Goal: Task Accomplishment & Management: Use online tool/utility

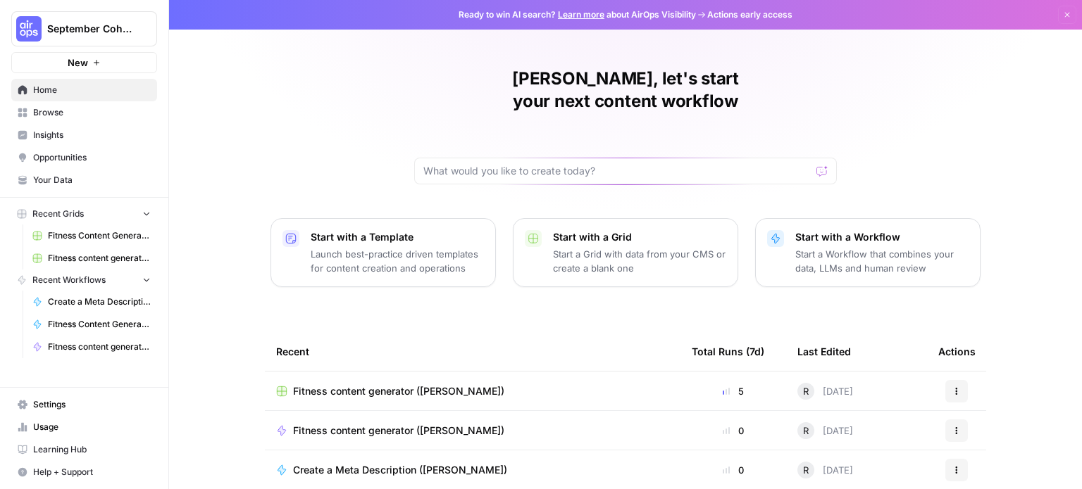
scroll to position [158, 0]
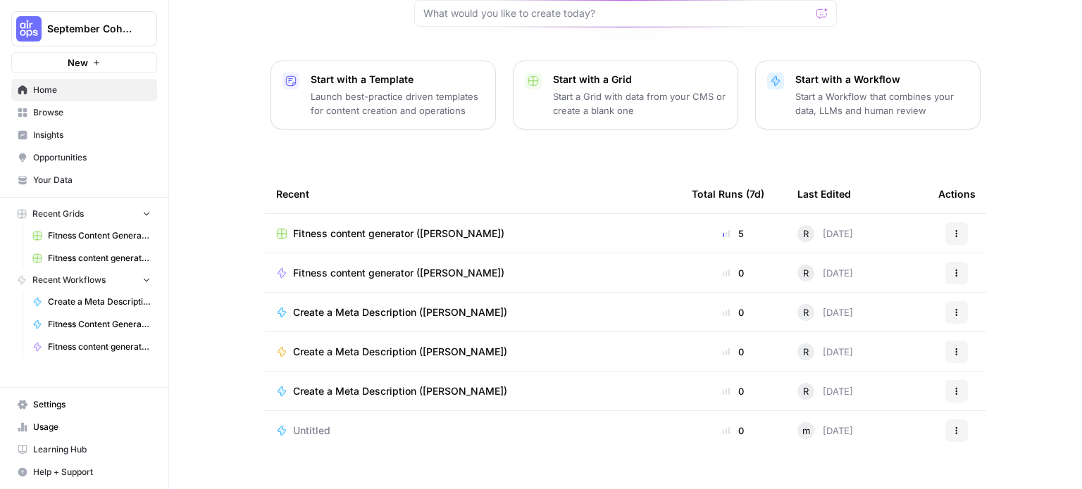
click at [744, 254] on td "0" at bounding box center [733, 273] width 106 height 39
click at [73, 105] on link "Browse" at bounding box center [84, 112] width 146 height 23
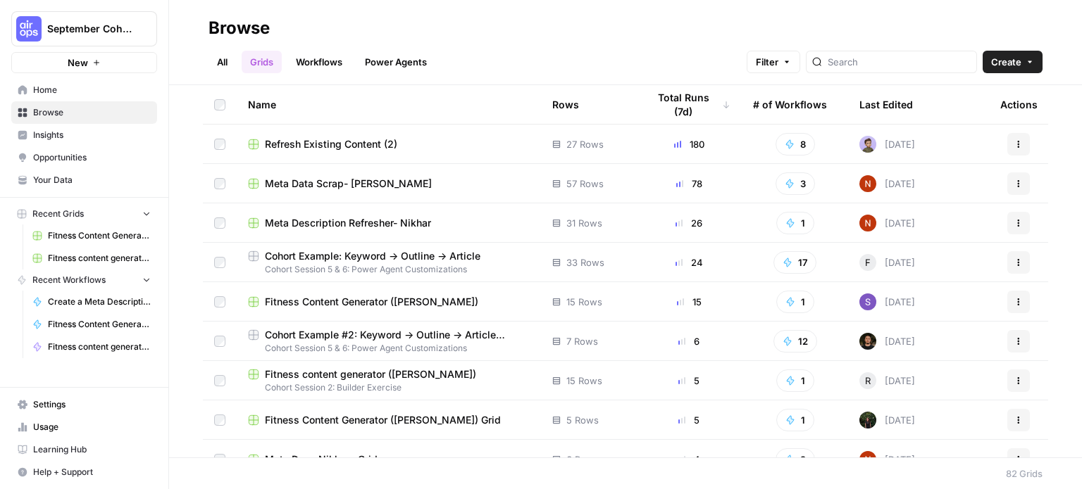
click at [216, 61] on link "All" at bounding box center [221, 62] width 27 height 23
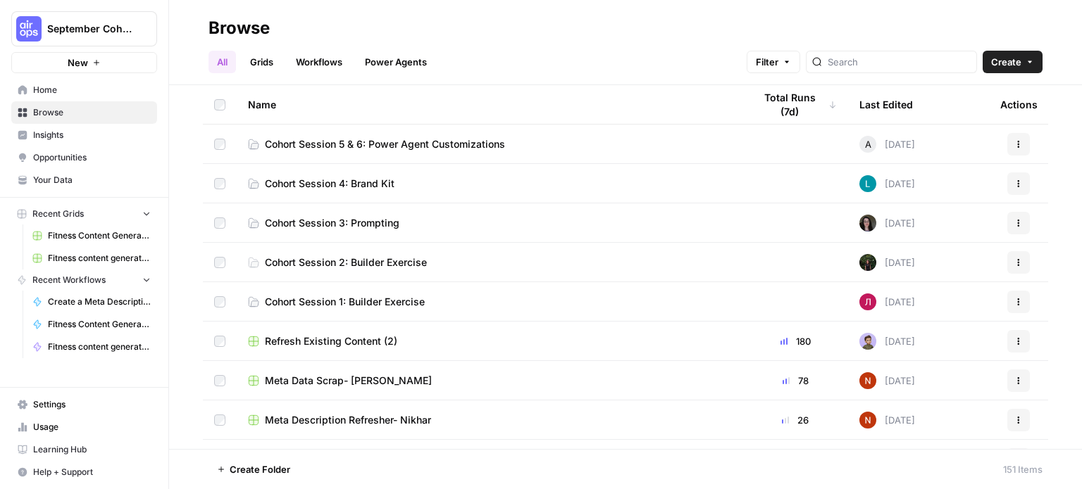
click at [338, 224] on span "Cohort Session 3: Prompting" at bounding box center [332, 223] width 135 height 14
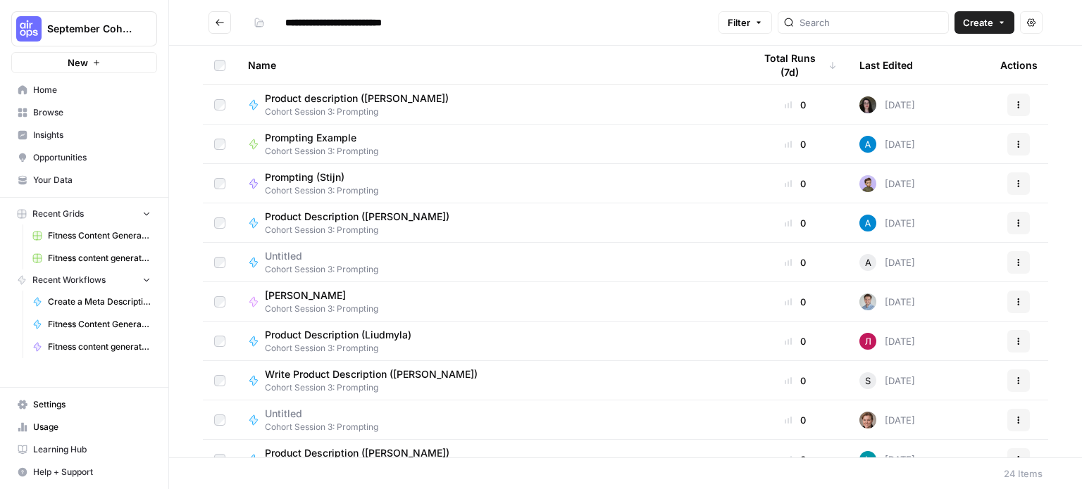
click at [1007, 24] on button "Create" at bounding box center [984, 22] width 60 height 23
click at [959, 72] on span "Workflow" at bounding box center [957, 75] width 79 height 14
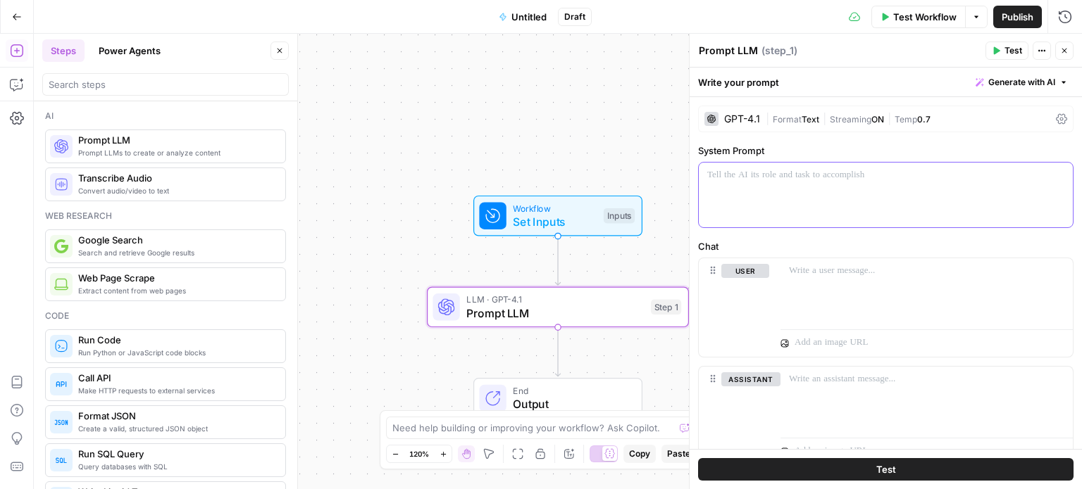
click at [773, 175] on p at bounding box center [885, 175] width 357 height 14
click at [753, 177] on p "**********" at bounding box center [880, 175] width 346 height 14
click at [885, 176] on p "**********" at bounding box center [880, 175] width 346 height 14
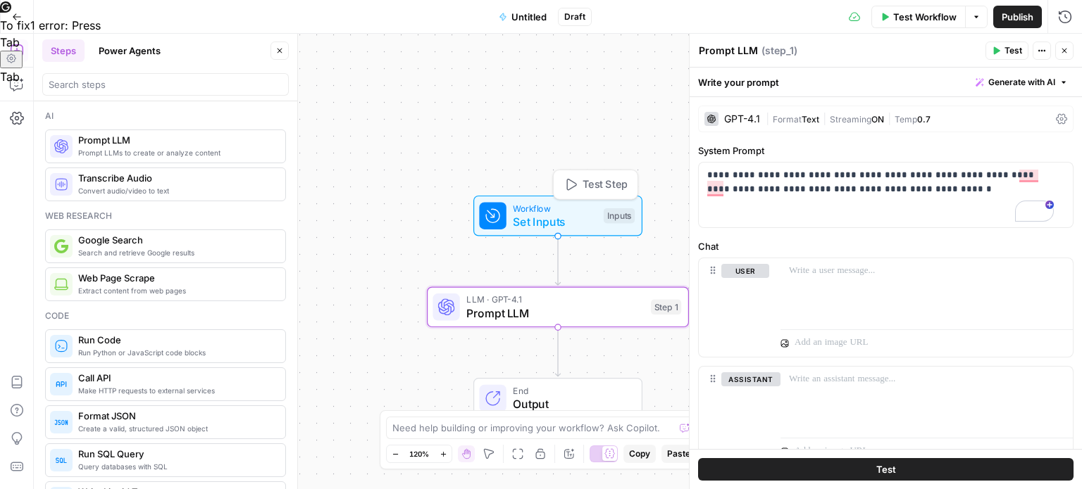
click at [576, 219] on span "Set Inputs" at bounding box center [555, 221] width 84 height 17
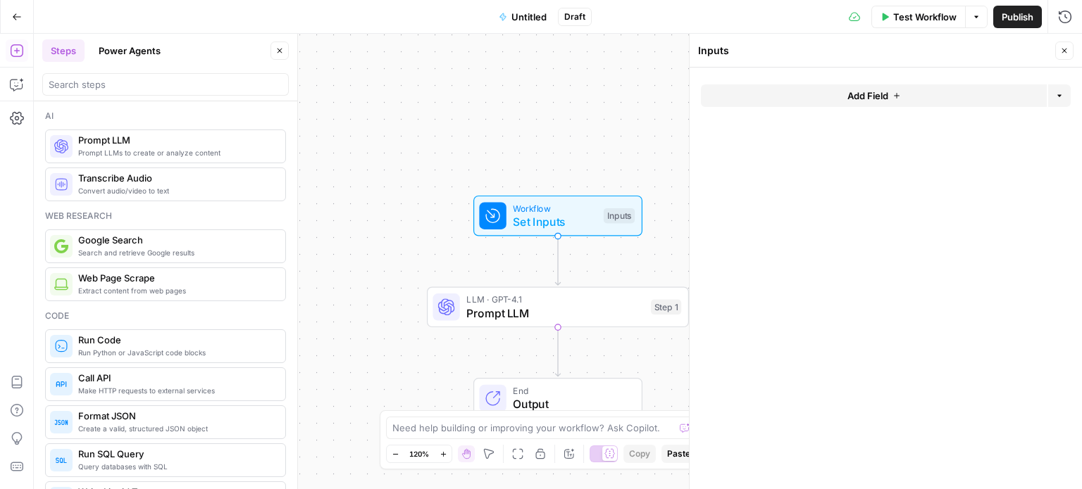
click at [885, 97] on span "Add Field" at bounding box center [867, 96] width 41 height 14
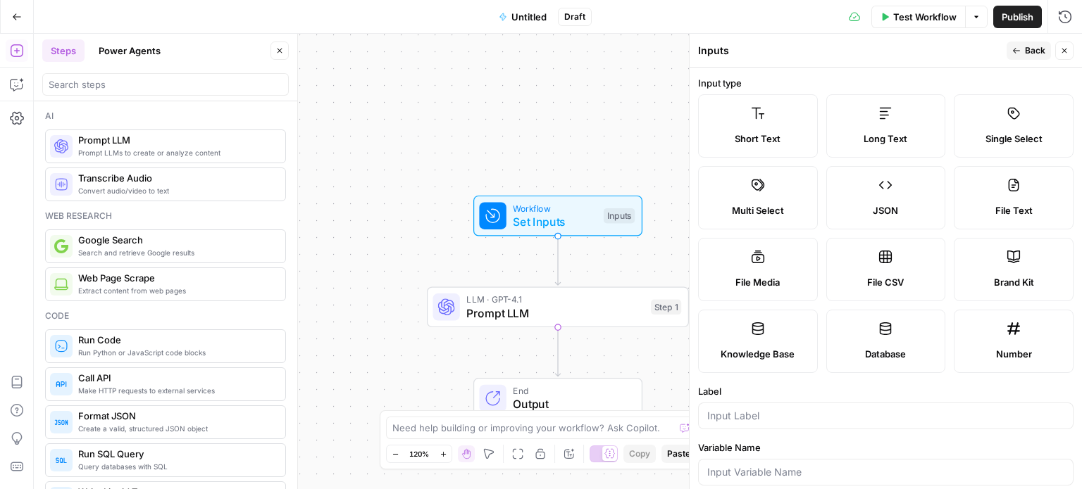
click at [1006, 262] on icon at bounding box center [1013, 257] width 14 height 14
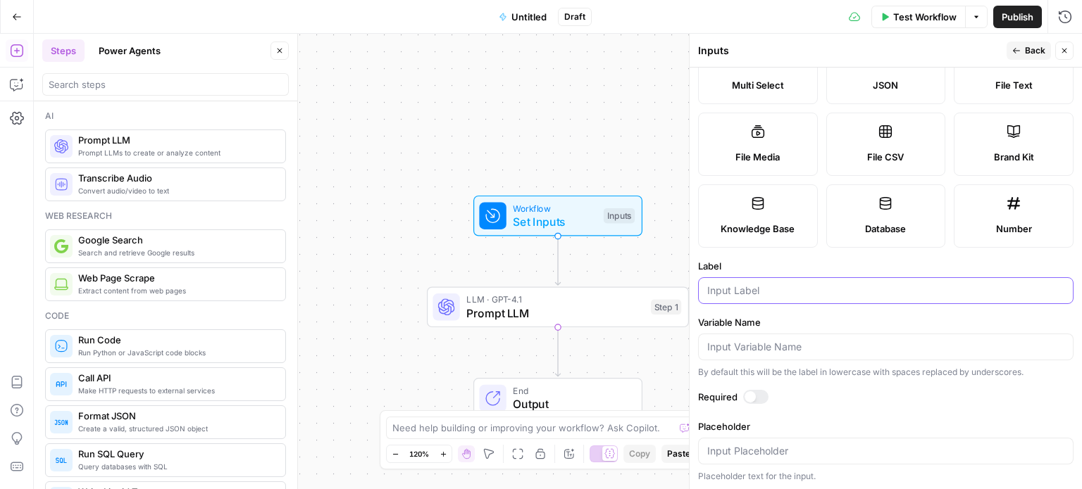
click at [789, 289] on input "Label" at bounding box center [885, 291] width 357 height 14
type input "Brand kit"
click at [1068, 49] on icon "button" at bounding box center [1064, 50] width 8 height 8
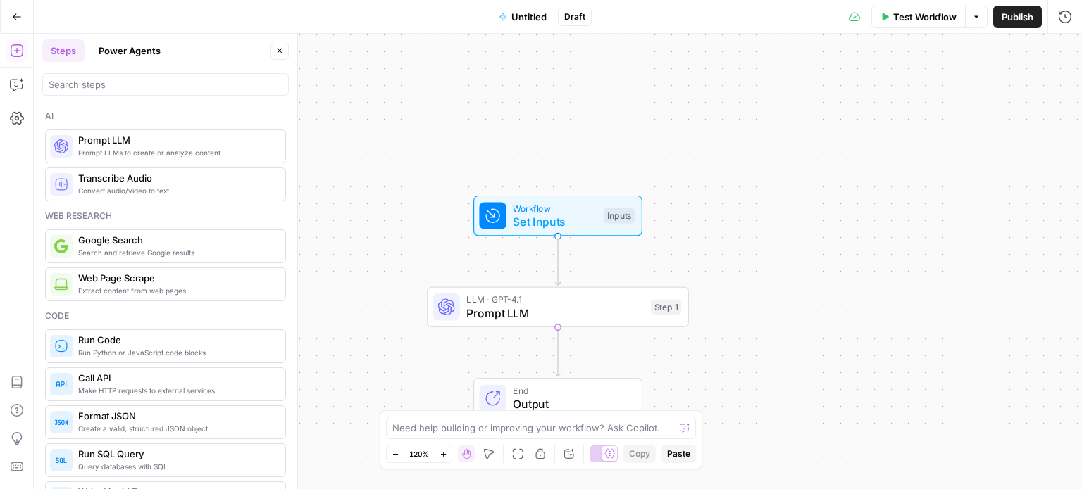
click at [597, 208] on div "Workflow Set Inputs Inputs Test Step" at bounding box center [557, 215] width 156 height 29
click at [873, 111] on kit "Brand kit (Optional)" at bounding box center [893, 113] width 336 height 14
click at [582, 302] on span "LLM · GPT-4.1" at bounding box center [554, 299] width 177 height 13
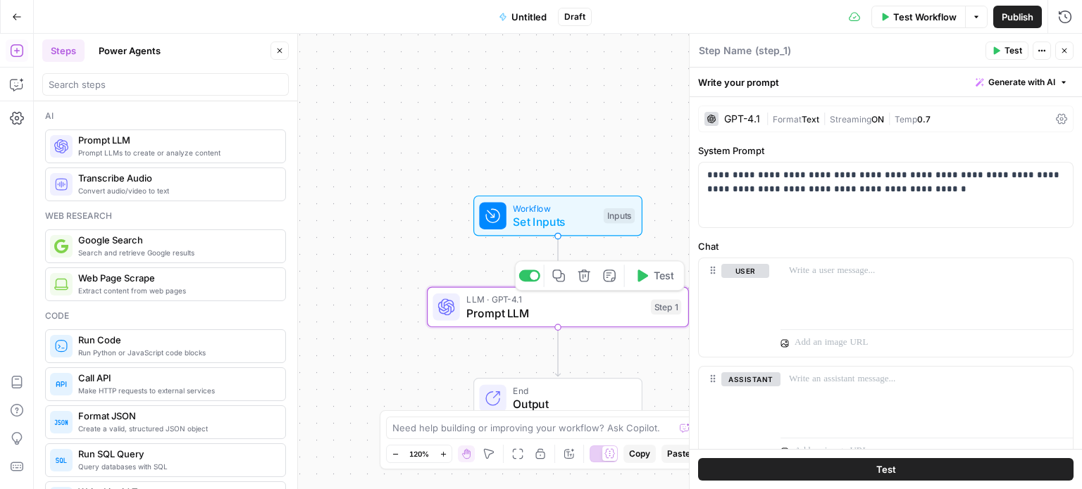
type textarea "Prompt LLM"
click at [763, 172] on p "**********" at bounding box center [880, 182] width 346 height 28
click at [843, 175] on p "**********" at bounding box center [880, 182] width 346 height 28
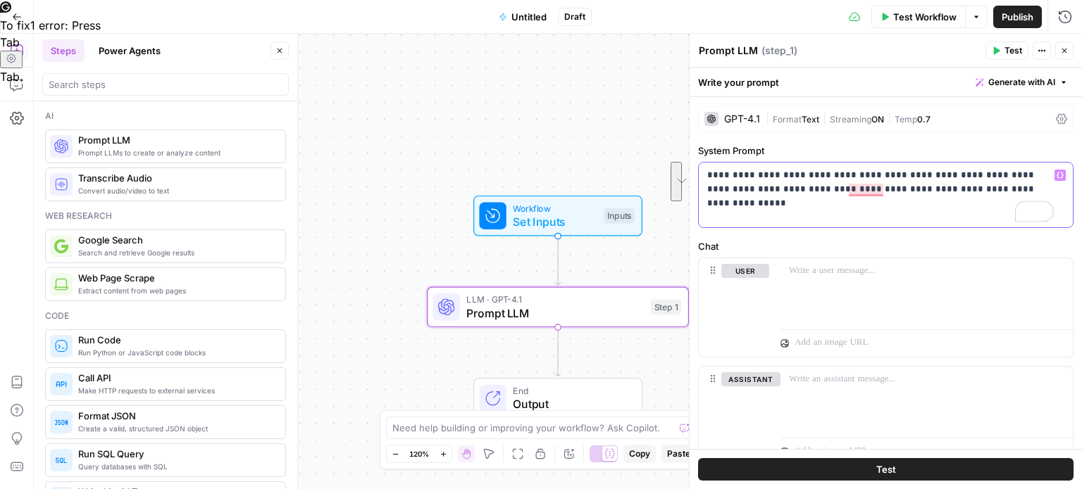
drag, startPoint x: 971, startPoint y: 200, endPoint x: 994, endPoint y: 160, distance: 46.0
click at [994, 160] on div "**********" at bounding box center [885, 186] width 375 height 85
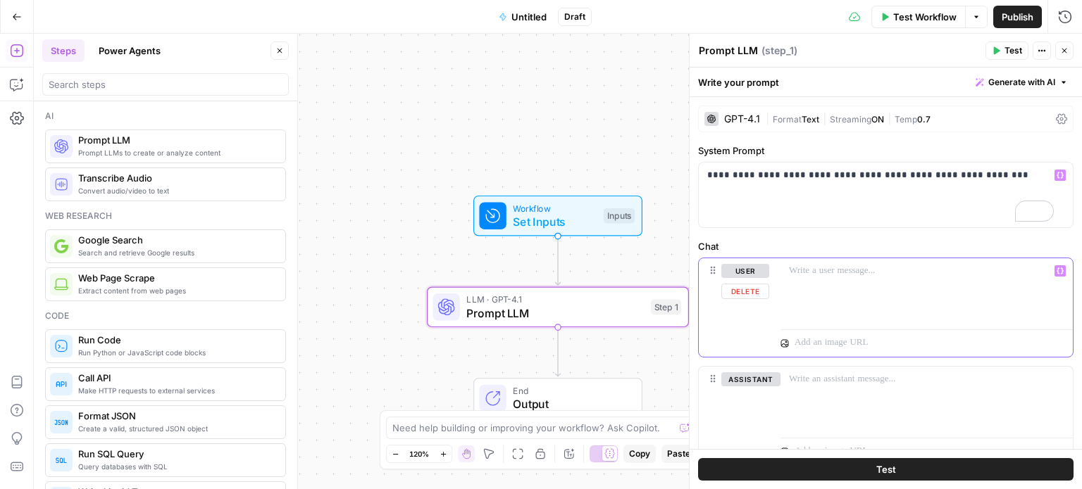
click at [916, 299] on div at bounding box center [926, 290] width 292 height 65
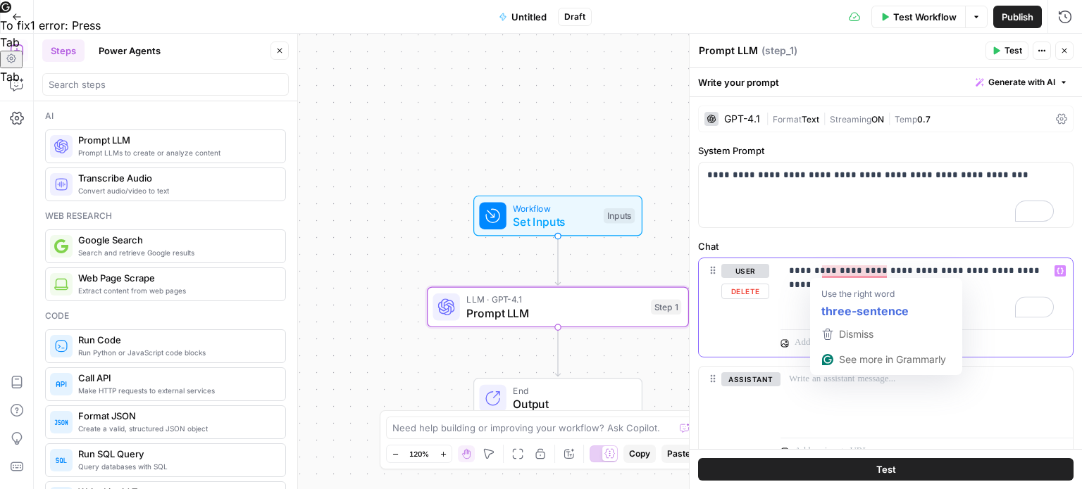
click at [843, 271] on p "**********" at bounding box center [921, 278] width 265 height 28
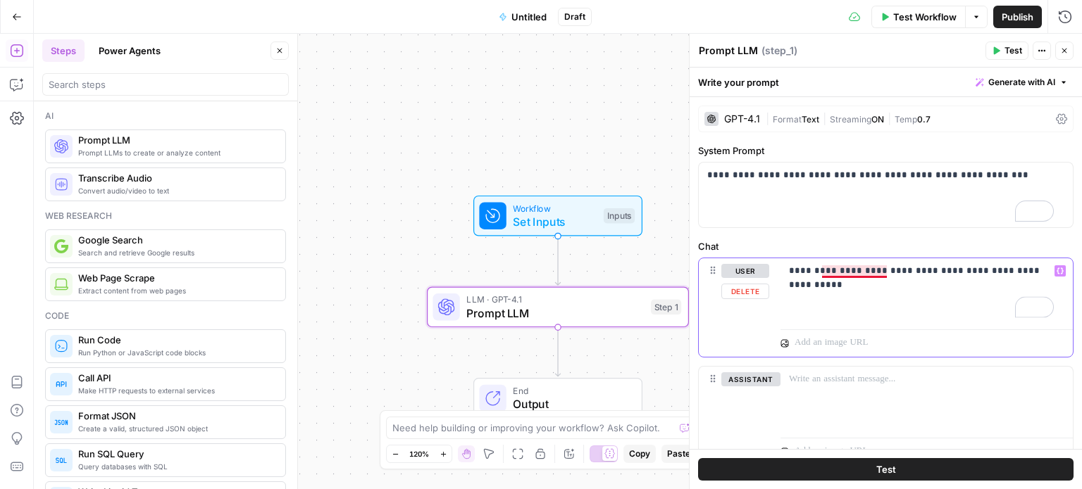
click at [851, 269] on p "**********" at bounding box center [921, 278] width 265 height 28
click at [837, 285] on p "**********" at bounding box center [921, 278] width 265 height 28
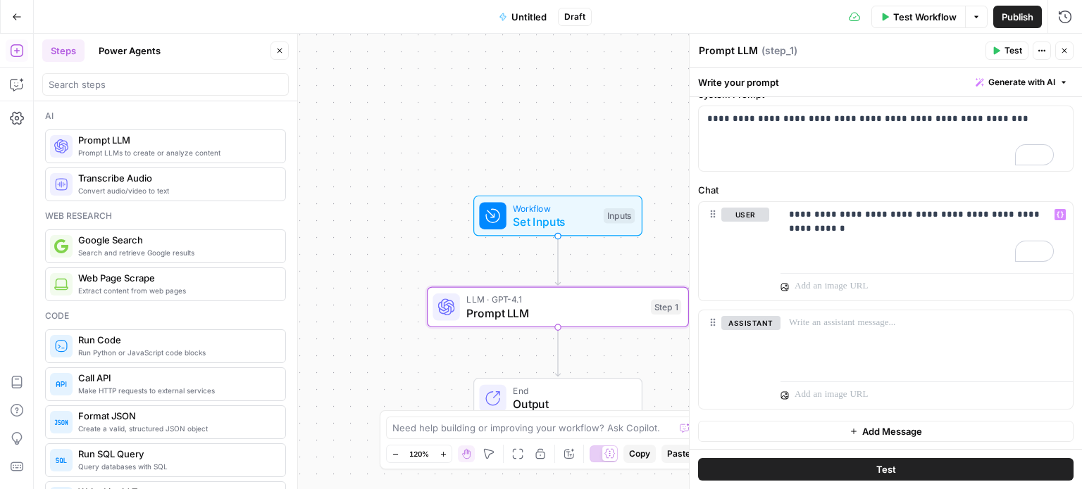
click at [949, 17] on span "Test Workflow" at bounding box center [924, 17] width 63 height 14
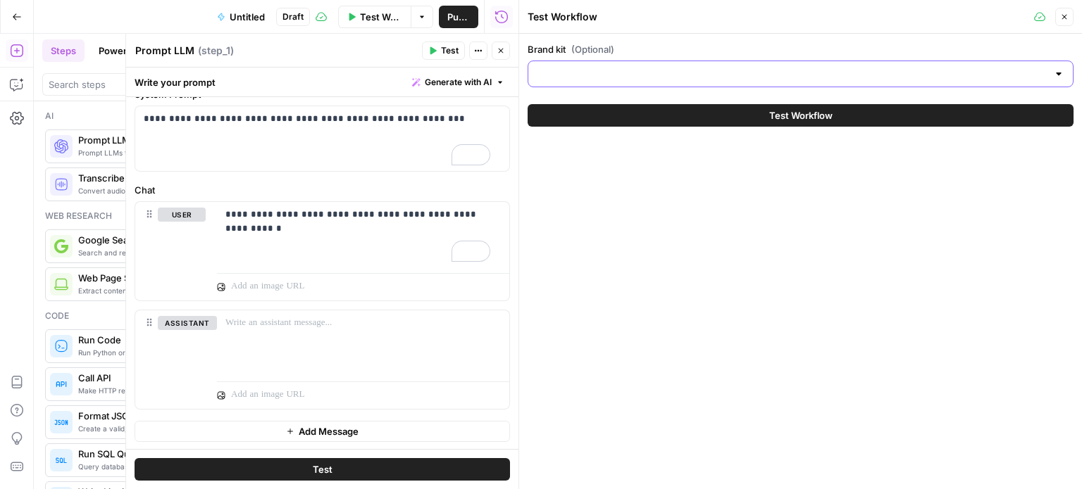
click at [1018, 75] on input "Brand kit (Optional)" at bounding box center [792, 74] width 511 height 14
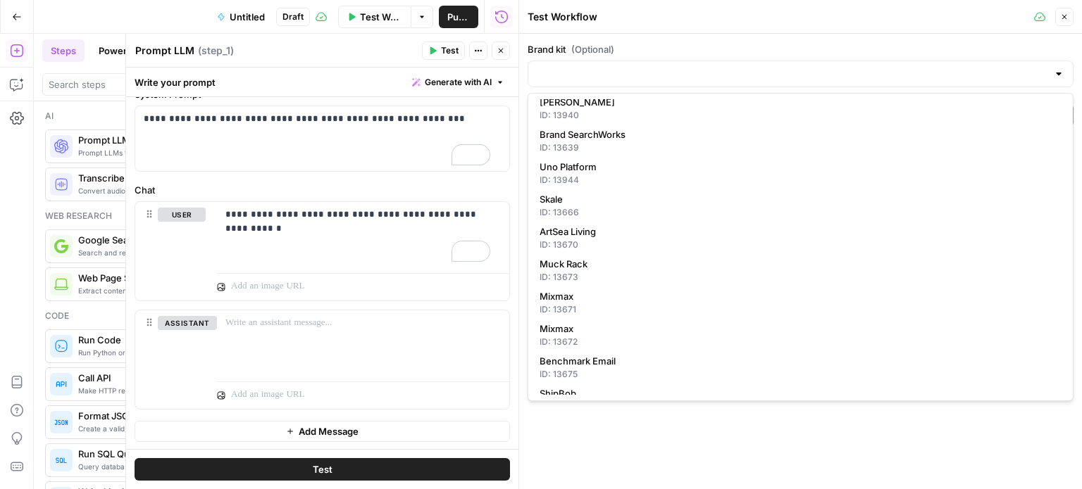
scroll to position [4, 0]
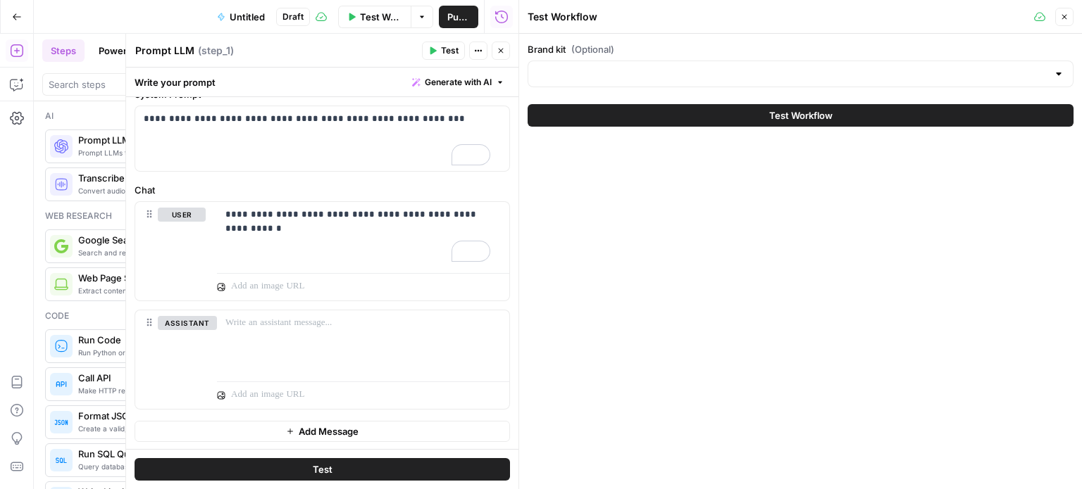
click at [864, 447] on div "Brand kit (Optional) Test Workflow" at bounding box center [800, 262] width 563 height 456
click at [778, 122] on span "Test Workflow" at bounding box center [800, 115] width 63 height 14
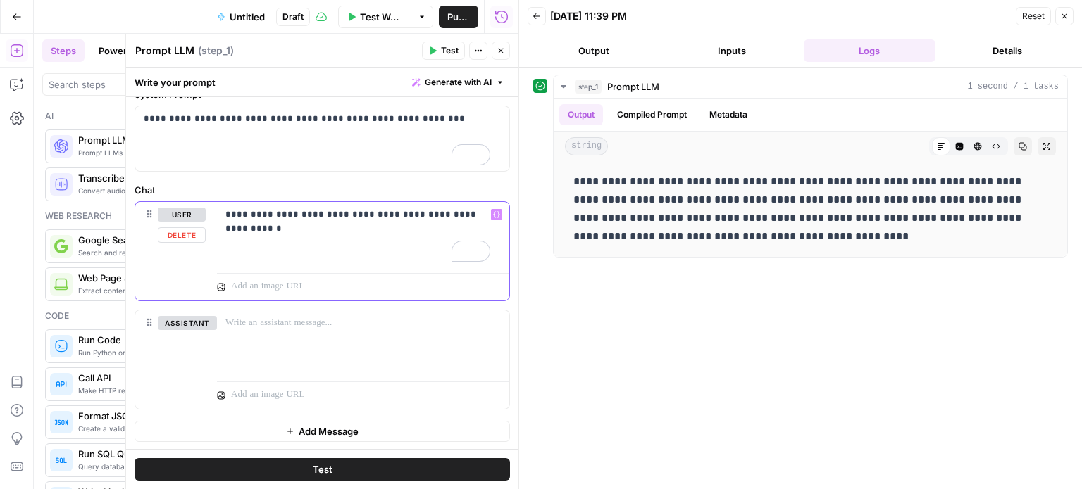
click at [273, 212] on p "**********" at bounding box center [357, 222] width 265 height 28
click at [397, 231] on p "**********" at bounding box center [357, 222] width 265 height 28
click at [499, 308] on div "**********" at bounding box center [322, 246] width 392 height 410
click at [402, 464] on button "Test" at bounding box center [322, 469] width 375 height 23
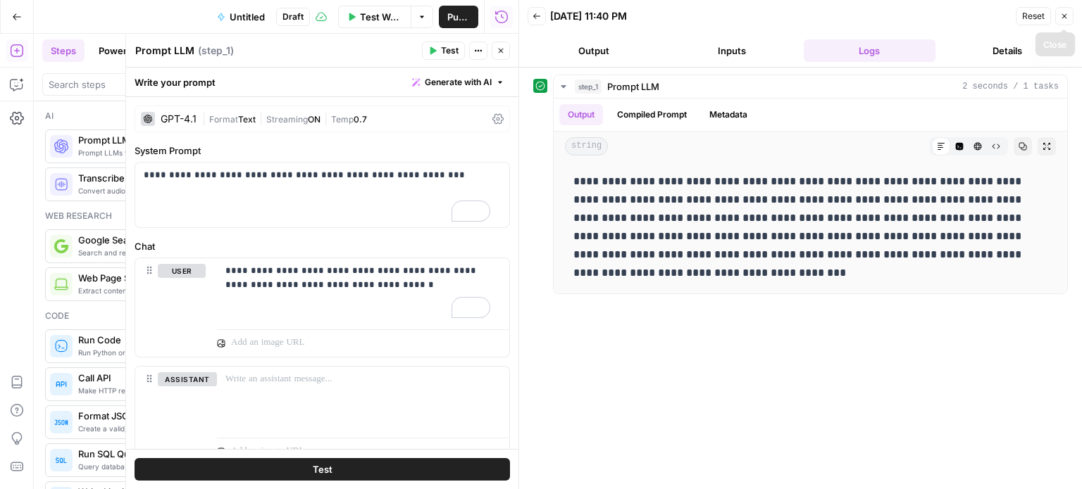
click at [1061, 15] on icon "button" at bounding box center [1064, 16] width 8 height 8
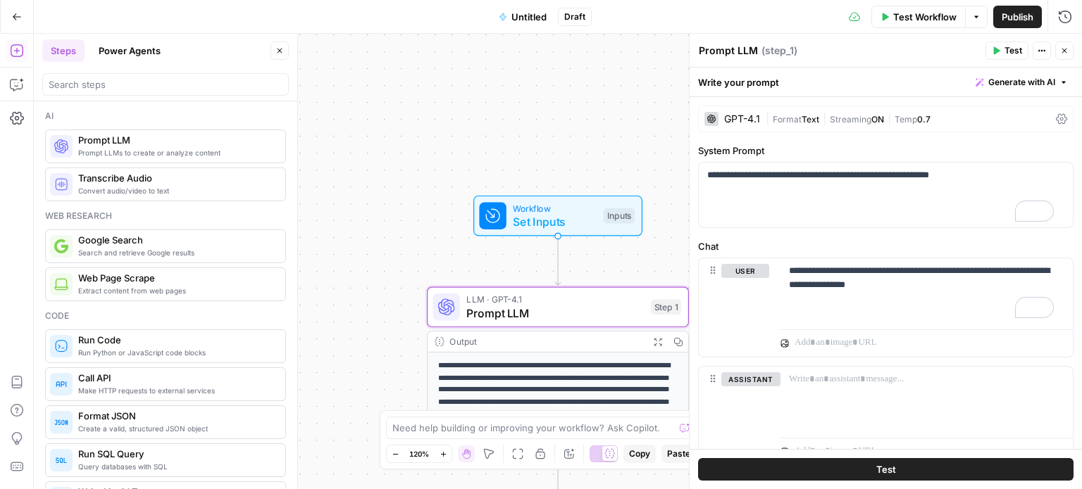
click at [749, 109] on div "GPT-4.1 | Format Text | Streaming ON | Temp 0.7" at bounding box center [885, 119] width 375 height 27
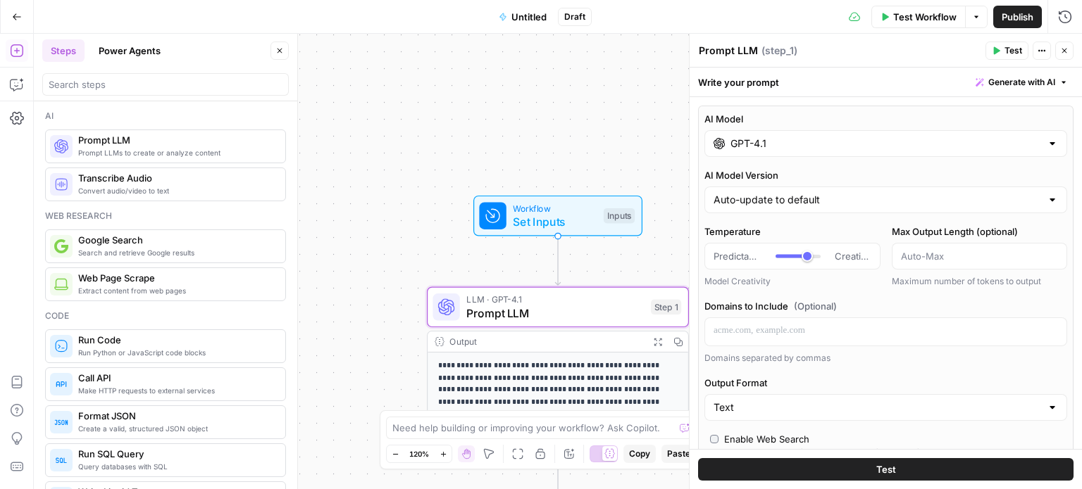
click at [750, 138] on input "GPT-4.1" at bounding box center [885, 144] width 311 height 14
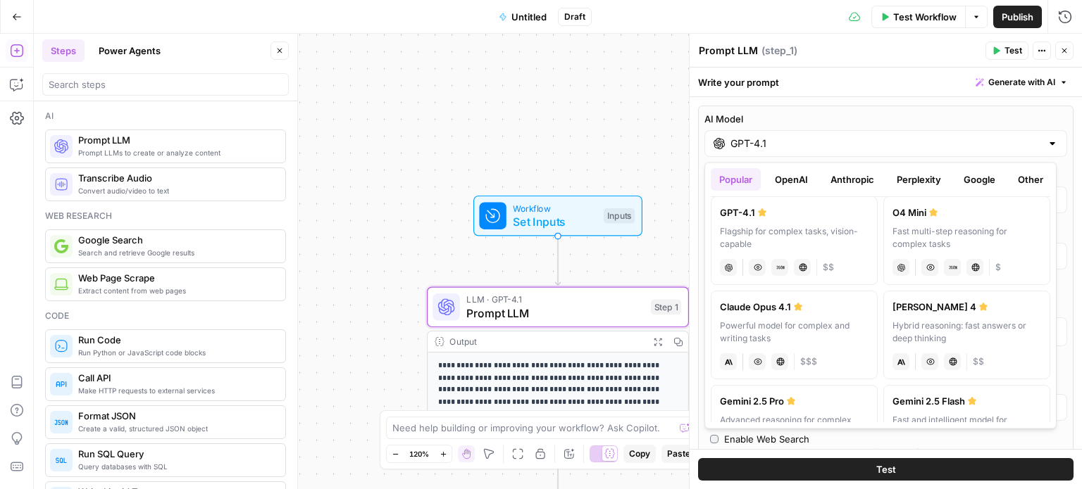
scroll to position [101, 0]
click at [929, 320] on div "Hybrid reasoning: fast answers or deep thinking" at bounding box center [966, 331] width 149 height 25
type input "[PERSON_NAME] 4"
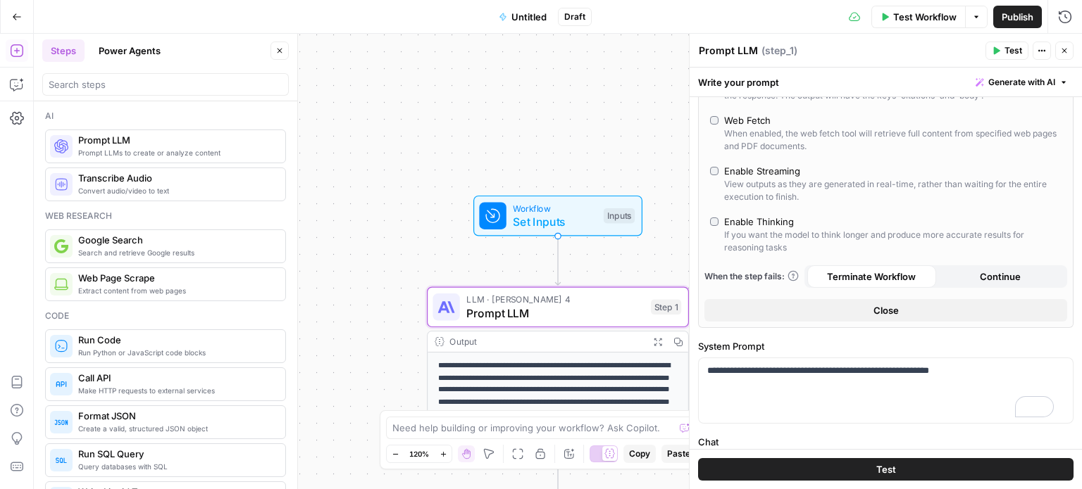
scroll to position [230, 0]
click at [916, 311] on button "Close" at bounding box center [885, 311] width 363 height 23
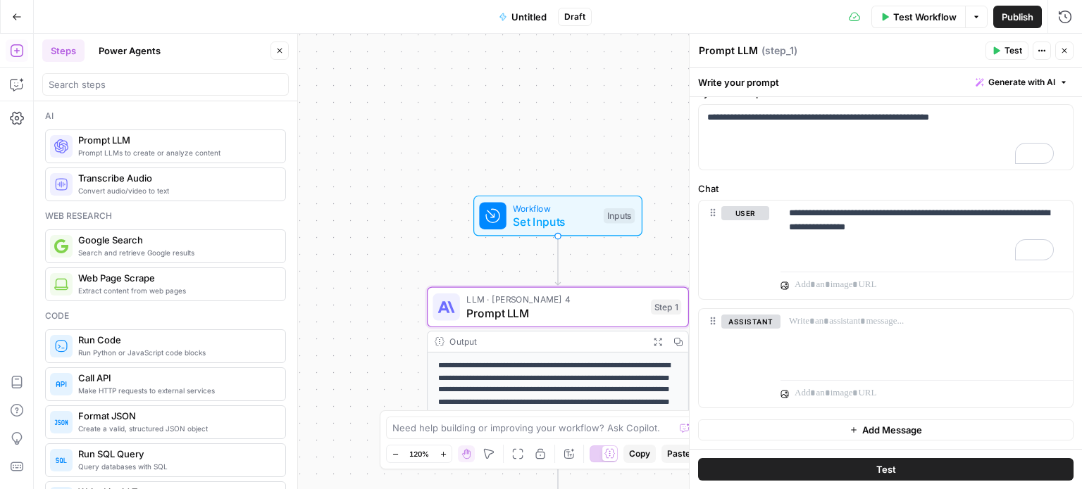
scroll to position [0, 0]
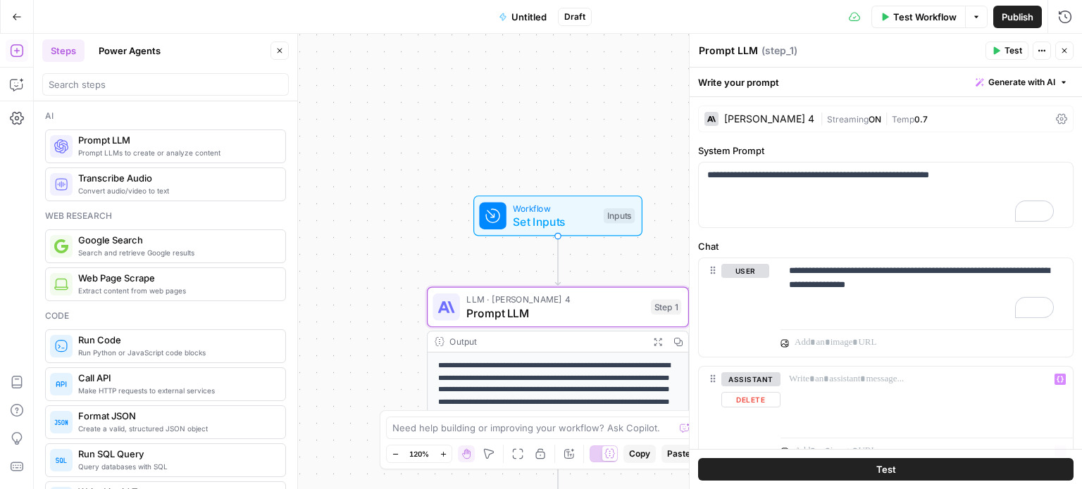
click at [896, 469] on button "Test" at bounding box center [885, 469] width 375 height 23
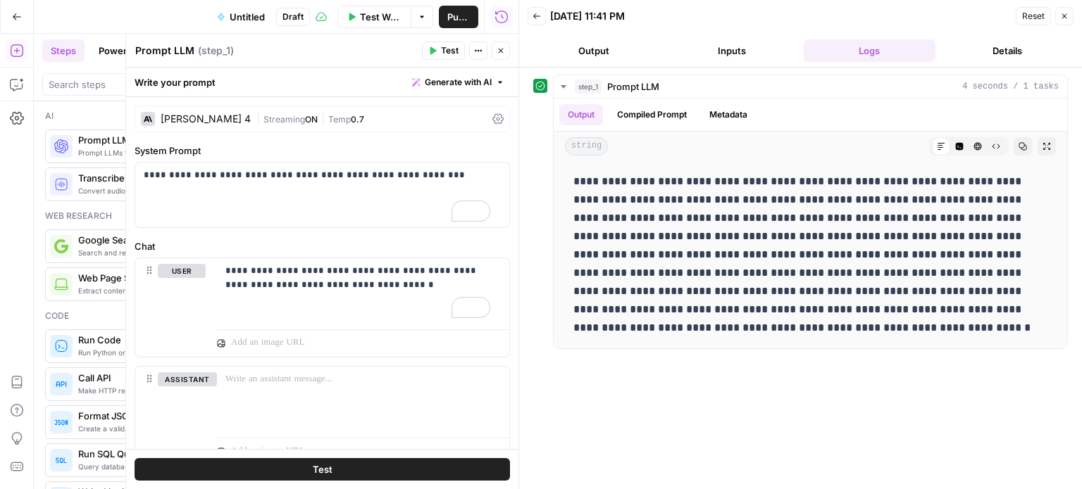
click at [218, 113] on div "[PERSON_NAME] 4" at bounding box center [196, 119] width 110 height 14
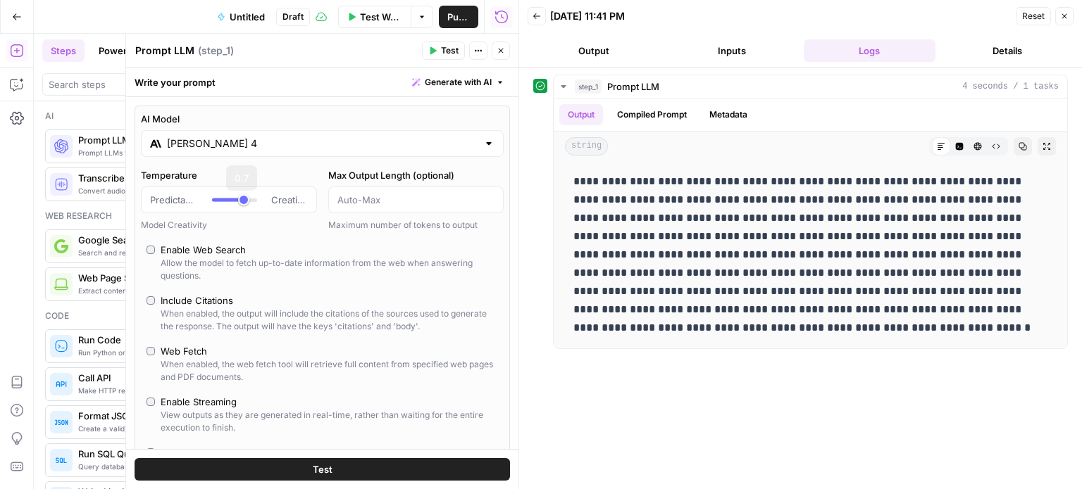
click at [237, 139] on input "[PERSON_NAME] 4" at bounding box center [322, 144] width 311 height 14
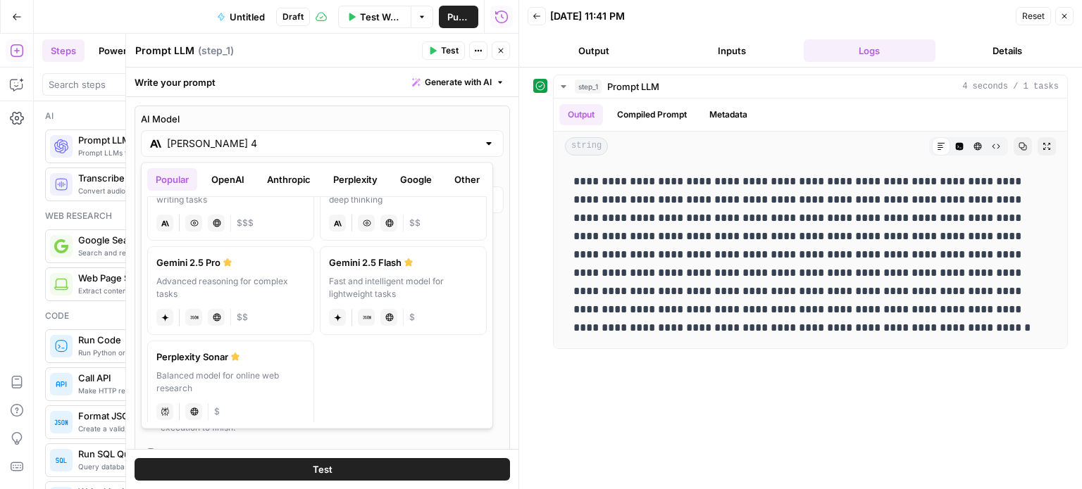
scroll to position [242, 0]
click at [280, 301] on label "Gemini 2.5 Pro Advanced reasoning for complex tasks gemini JSON Mode Live Web R…" at bounding box center [230, 288] width 167 height 89
type input "Gemini 2.5 Pro"
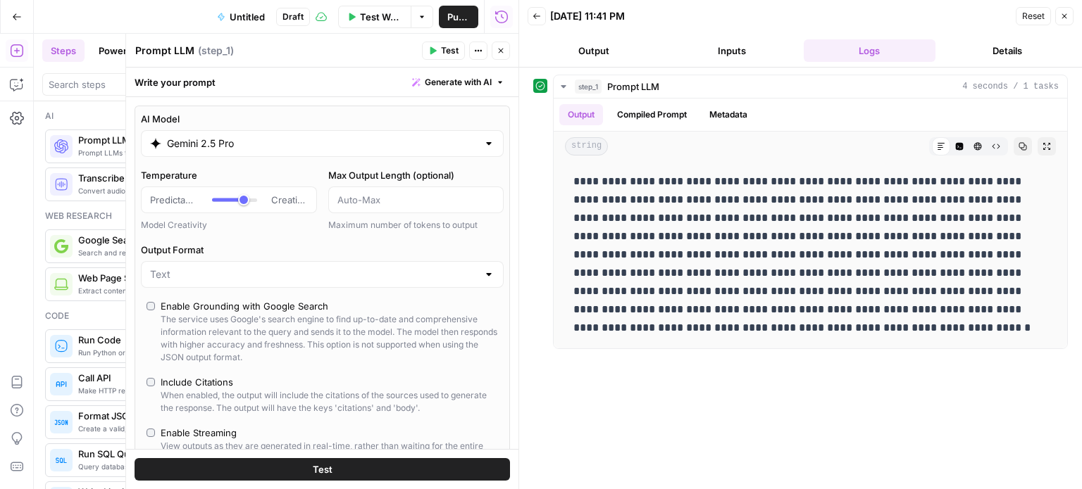
scroll to position [343, 0]
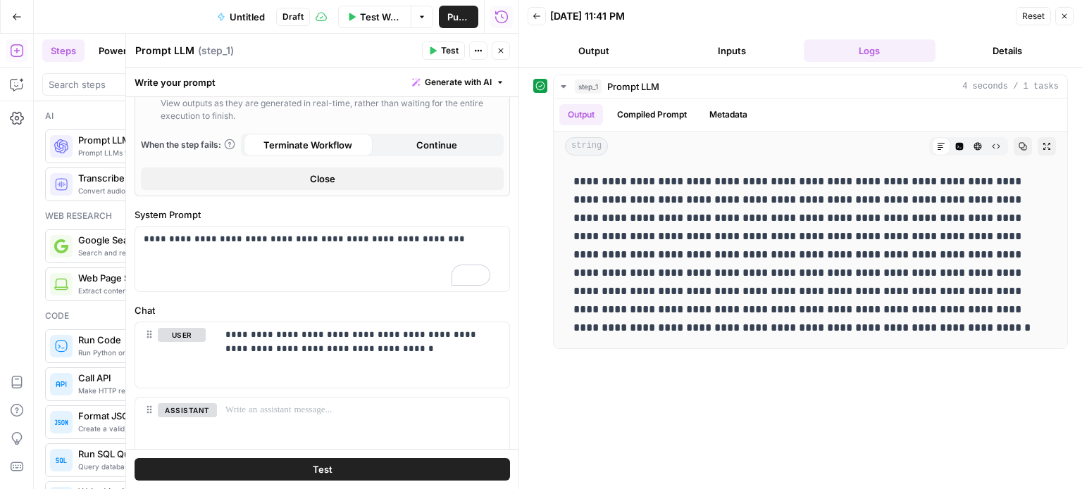
click at [361, 182] on button "Close" at bounding box center [322, 179] width 363 height 23
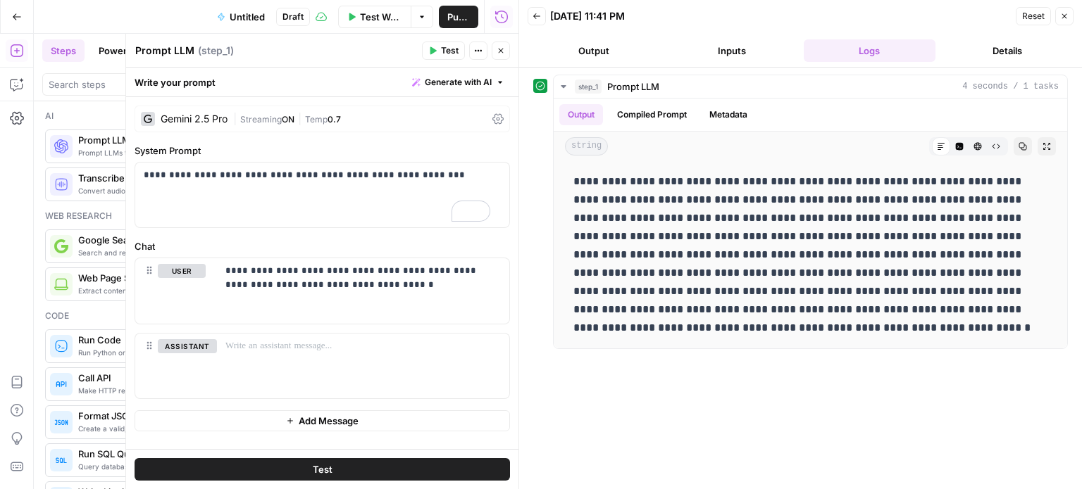
scroll to position [0, 0]
click at [346, 461] on button "Test" at bounding box center [322, 469] width 375 height 23
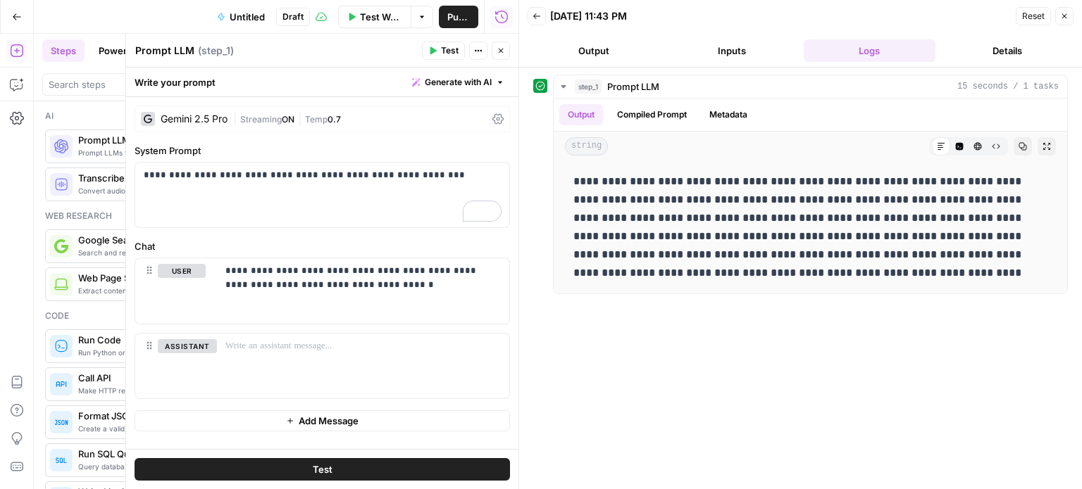
click at [245, 10] on span "Untitled" at bounding box center [247, 17] width 35 height 14
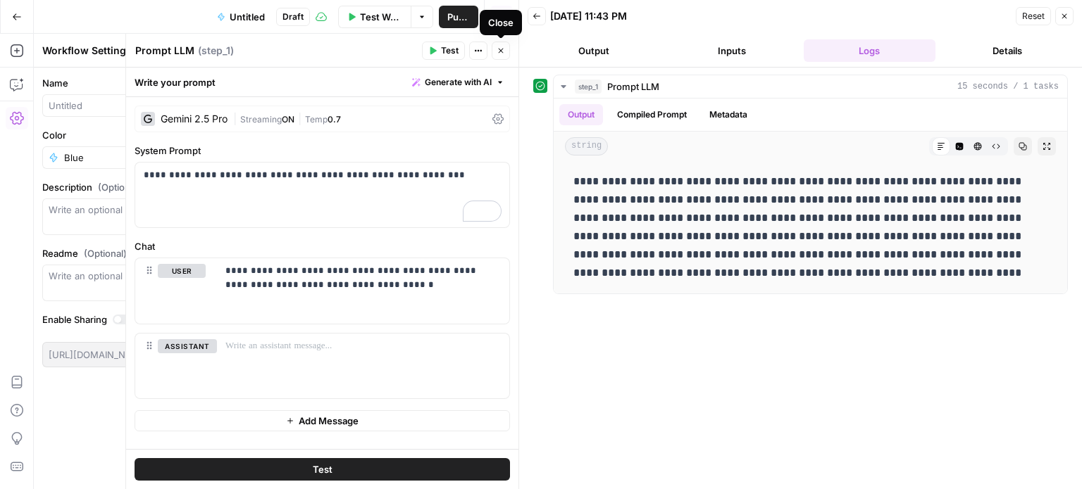
click at [497, 51] on icon "button" at bounding box center [501, 50] width 8 height 8
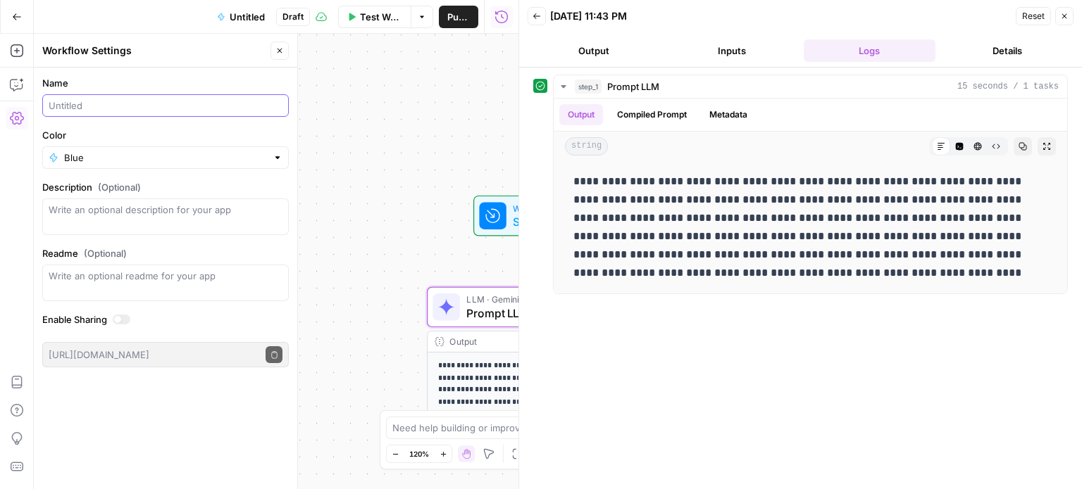
click at [163, 104] on input "Name" at bounding box center [166, 106] width 234 height 14
type input "Product description ([PERSON_NAME])"
click at [1061, 13] on icon "button" at bounding box center [1064, 16] width 8 height 8
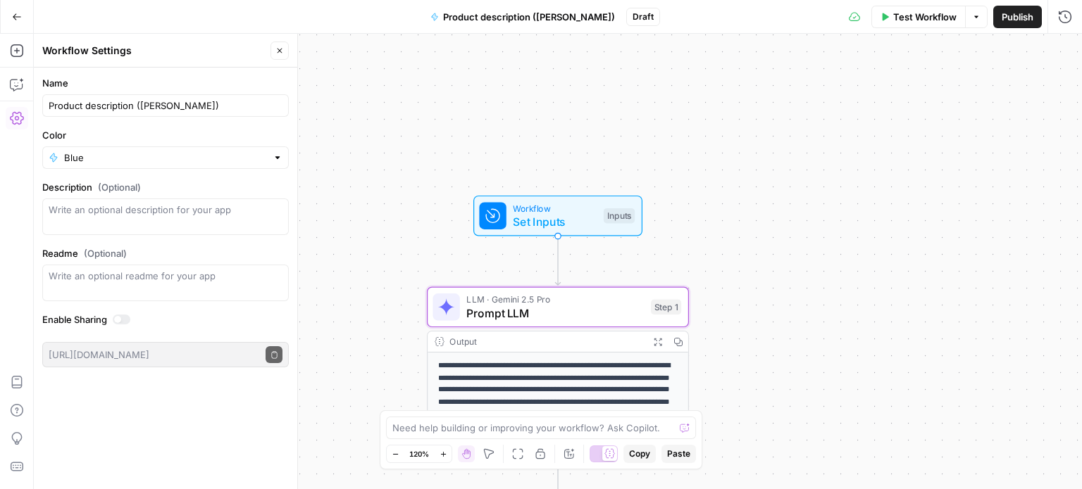
click at [1015, 17] on span "Publish" at bounding box center [1017, 17] width 32 height 14
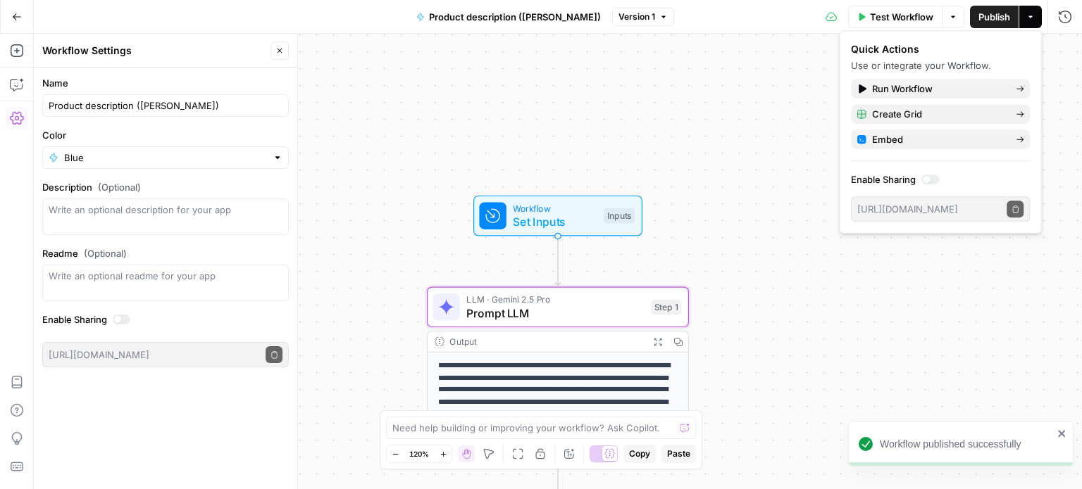
click at [983, 18] on span "Publish" at bounding box center [994, 17] width 32 height 14
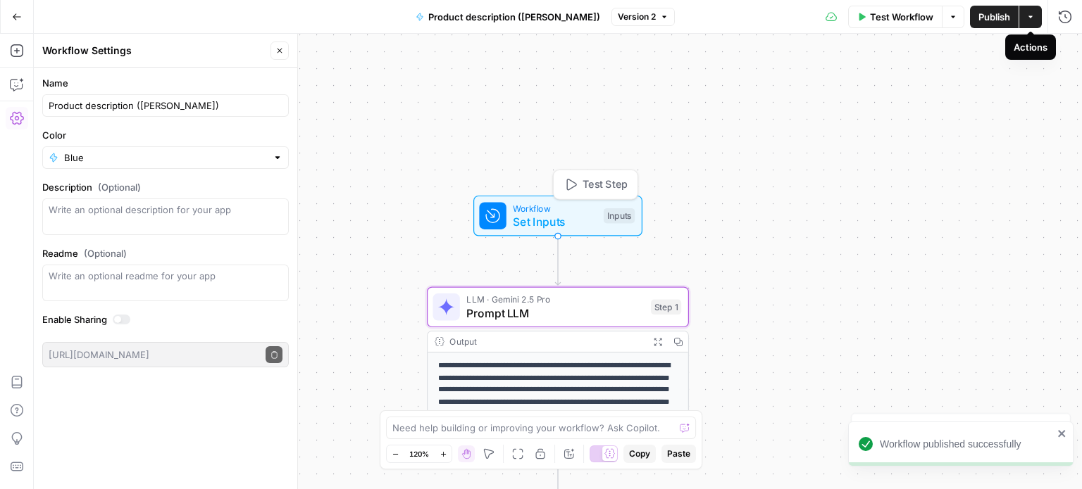
click at [584, 215] on span "Set Inputs" at bounding box center [555, 221] width 84 height 17
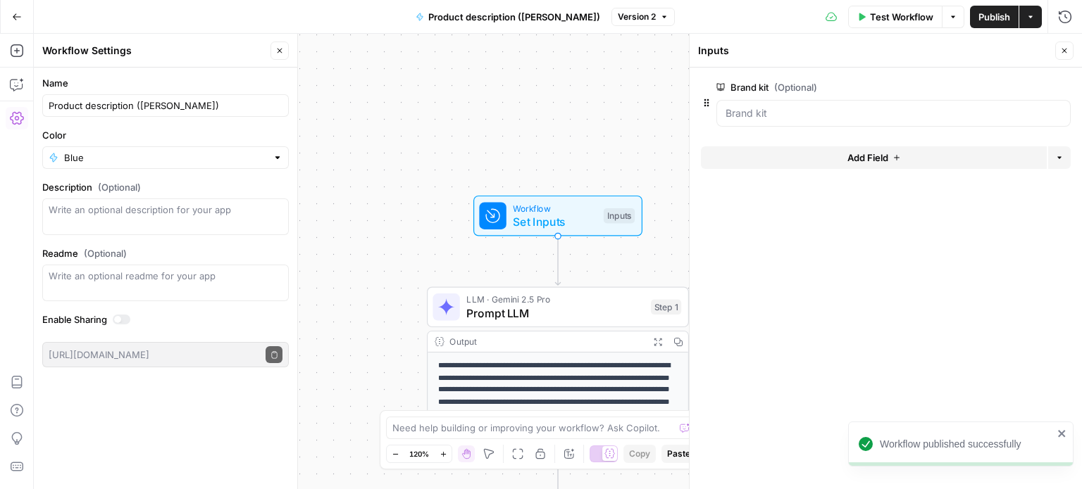
click at [907, 18] on span "Test Workflow" at bounding box center [901, 17] width 63 height 14
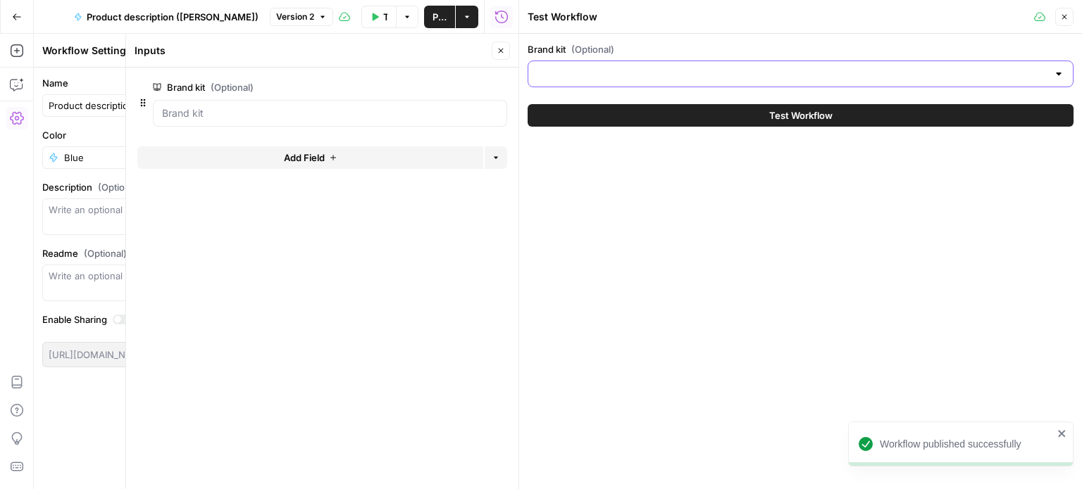
click at [850, 73] on input "Brand kit (Optional)" at bounding box center [792, 74] width 511 height 14
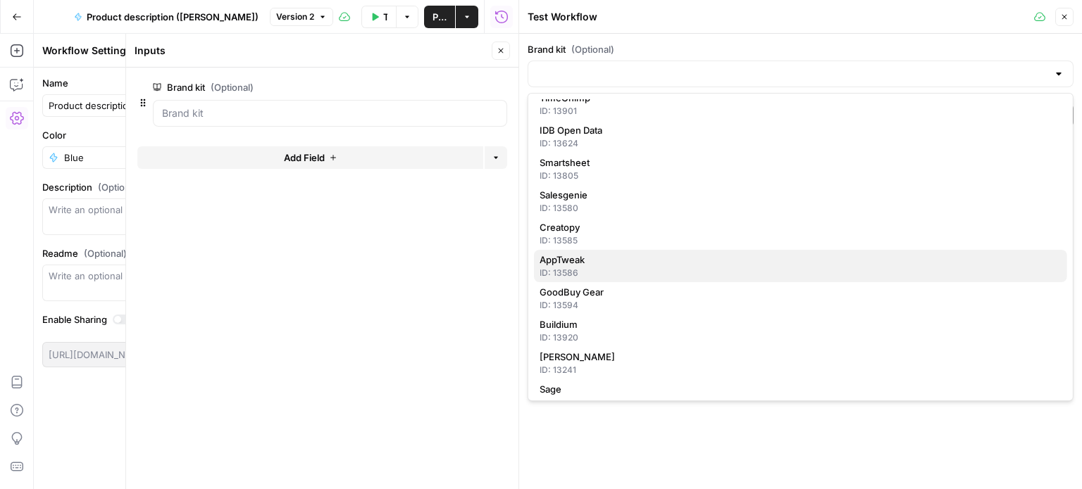
scroll to position [676, 0]
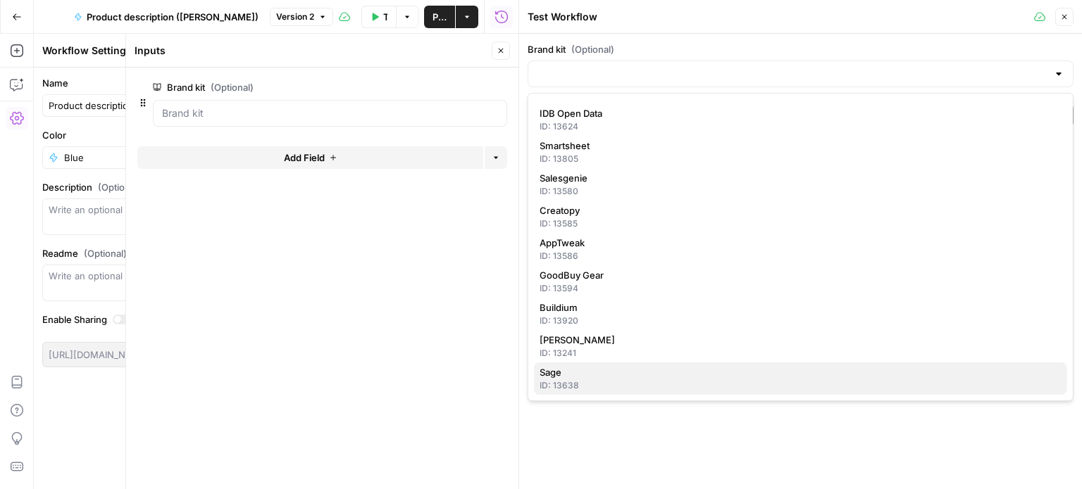
click at [701, 375] on span "Sage" at bounding box center [797, 373] width 516 height 14
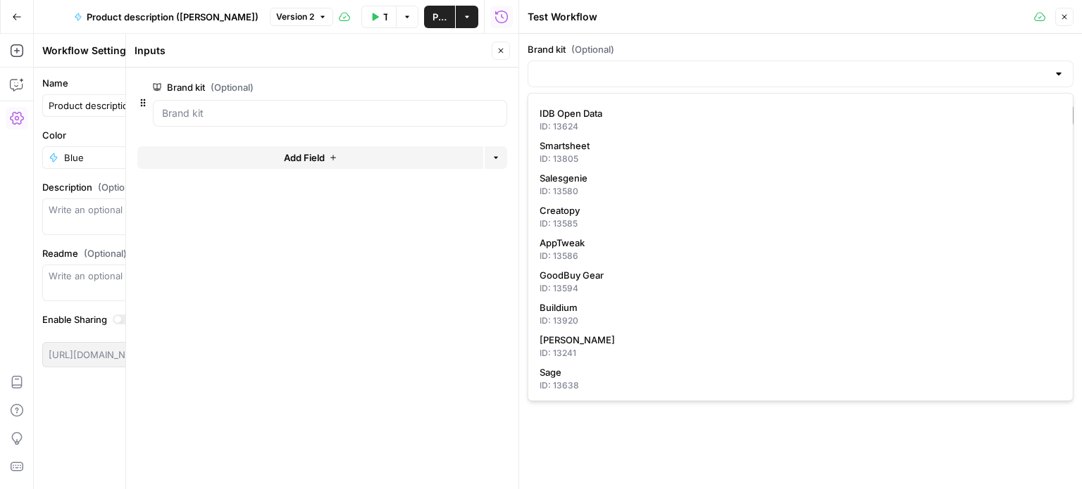
type input "Sage"
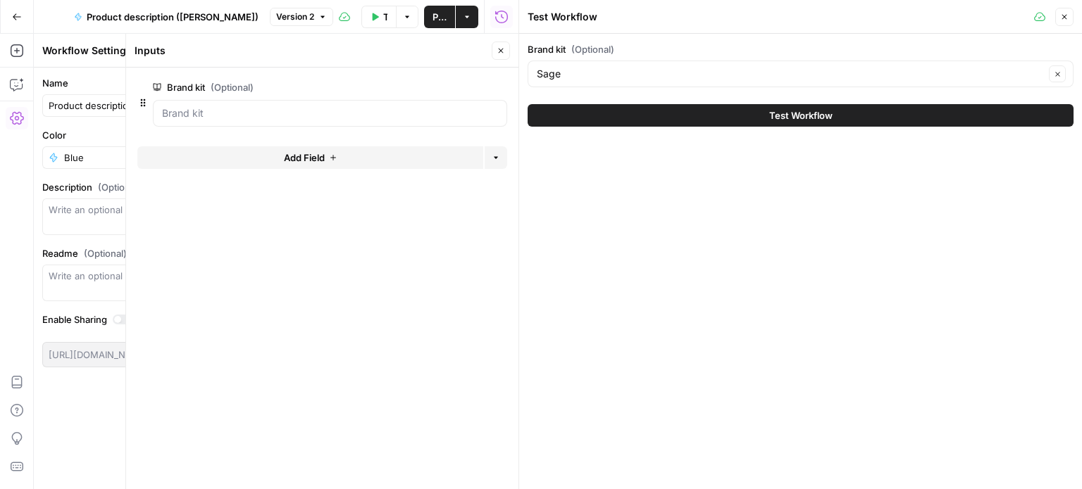
click at [732, 116] on button "Test Workflow" at bounding box center [800, 115] width 546 height 23
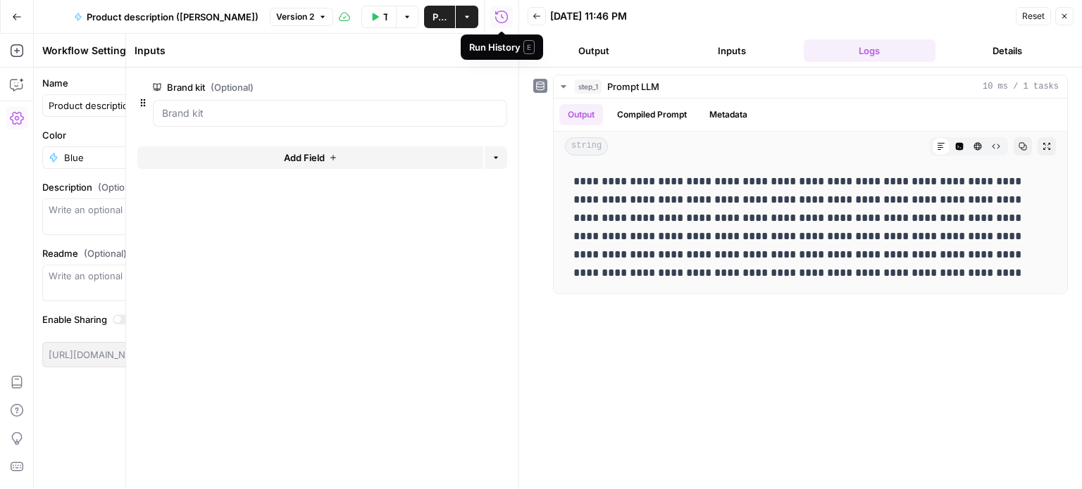
click at [497, 44] on div "Run History E" at bounding box center [501, 47] width 65 height 14
click at [499, 43] on button "Close" at bounding box center [501, 51] width 18 height 18
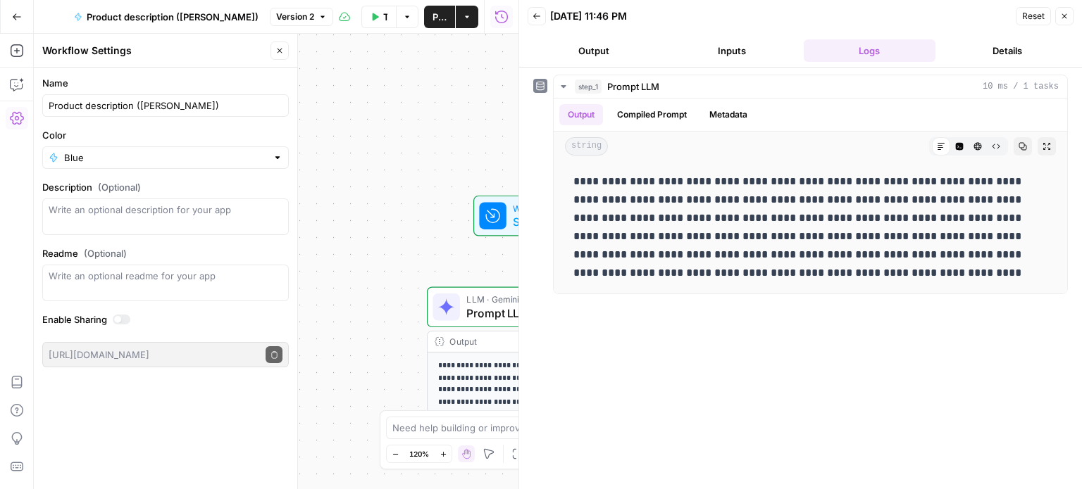
click at [1065, 14] on icon "button" at bounding box center [1064, 16] width 5 height 5
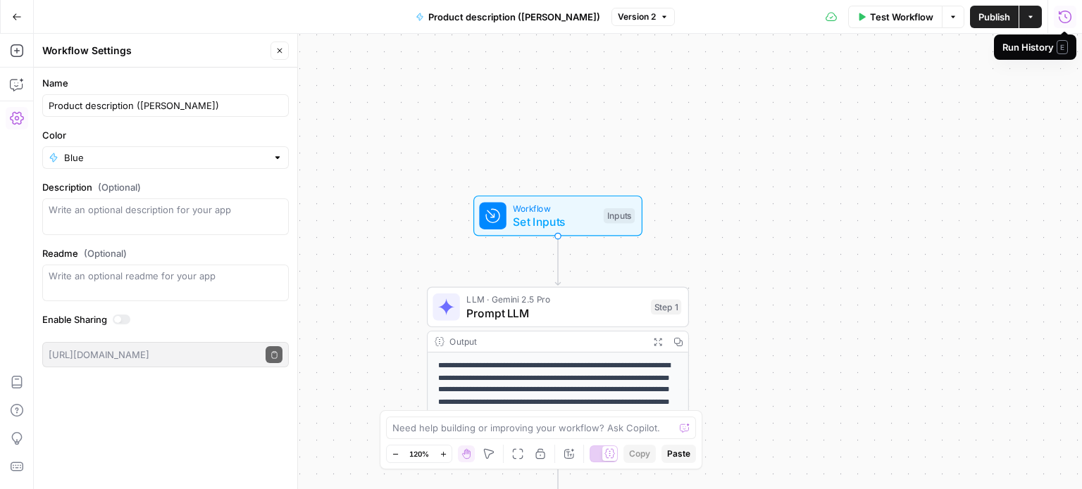
click at [1059, 13] on icon "button" at bounding box center [1065, 16] width 13 height 13
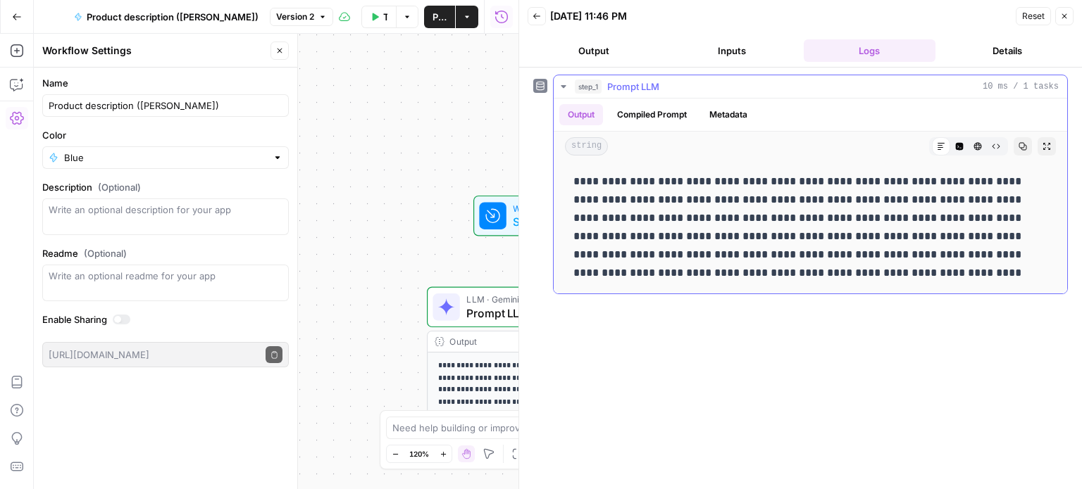
click at [565, 82] on icon "button" at bounding box center [563, 86] width 11 height 11
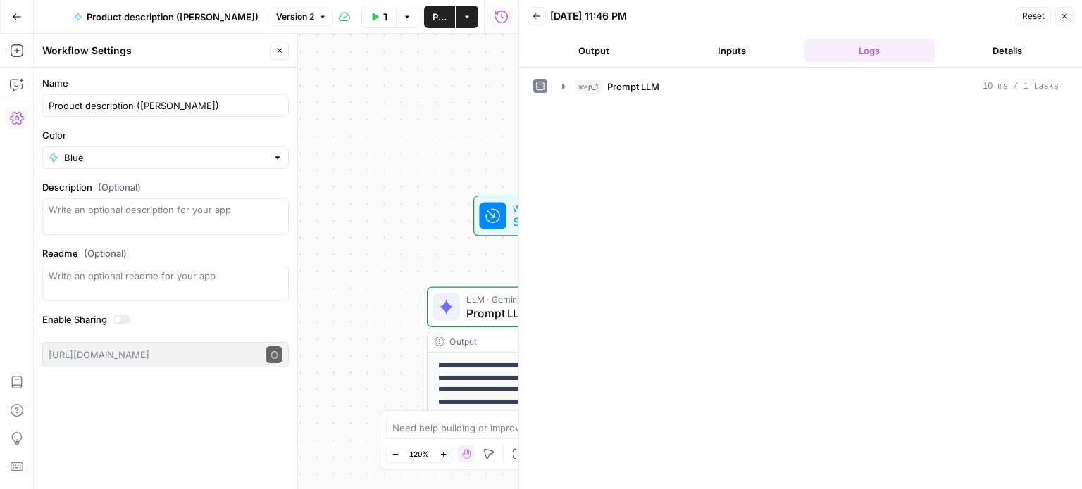
click at [532, 17] on icon "button" at bounding box center [536, 16] width 8 height 8
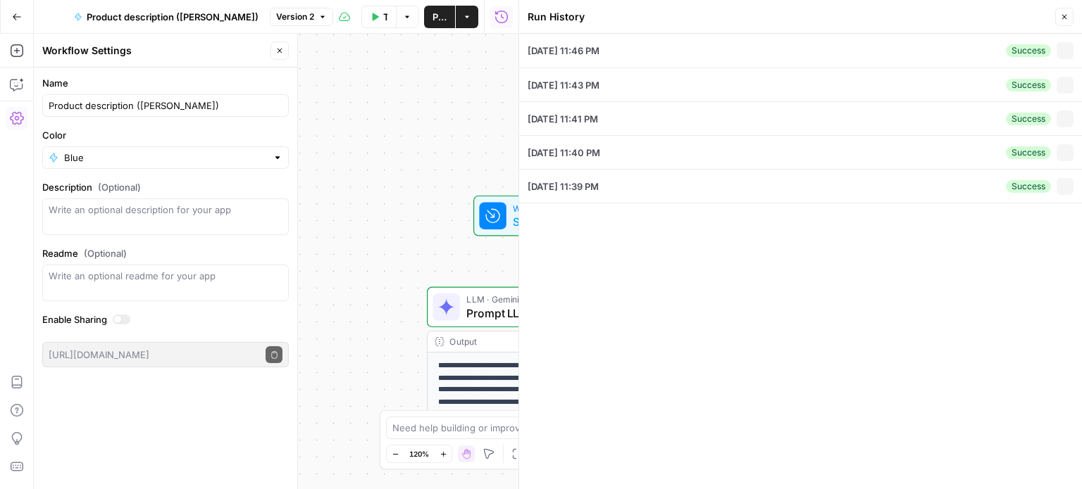
type input "Sage"
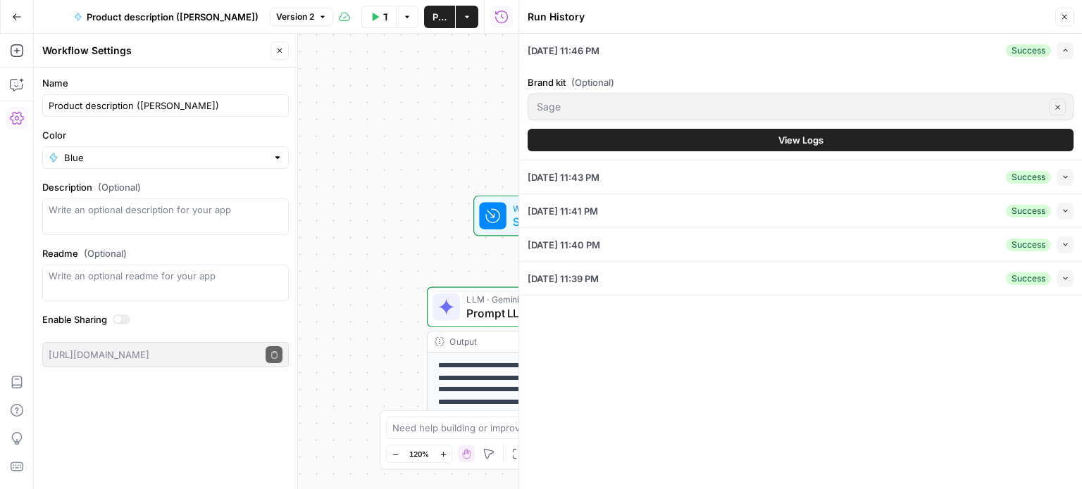
click at [761, 135] on button "View Logs" at bounding box center [800, 140] width 546 height 23
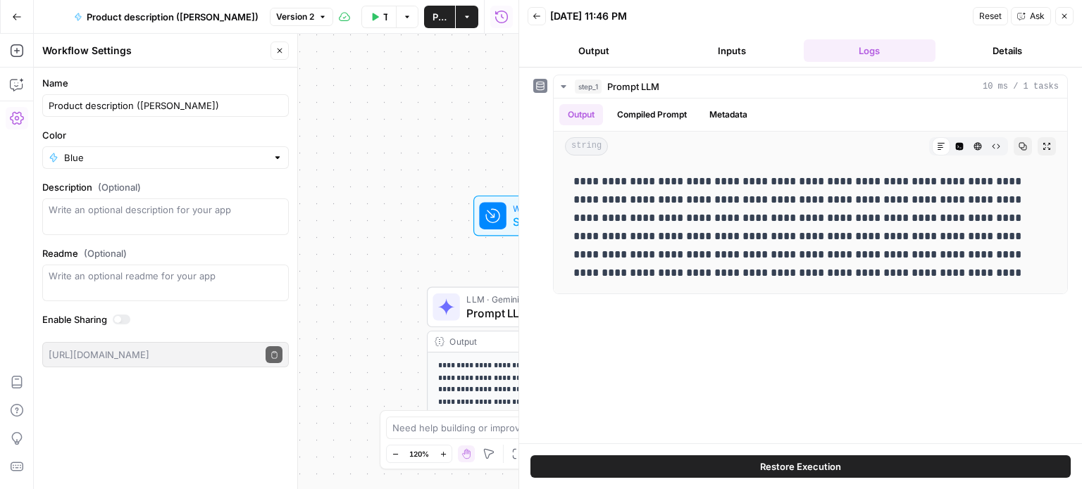
click at [1066, 15] on icon "button" at bounding box center [1064, 16] width 8 height 8
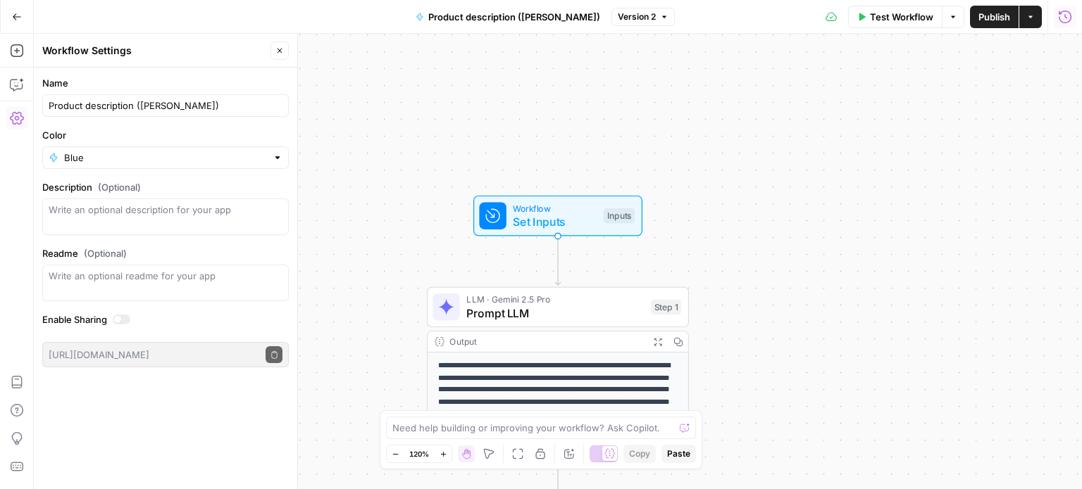
click at [608, 318] on span "Prompt LLM" at bounding box center [554, 313] width 177 height 17
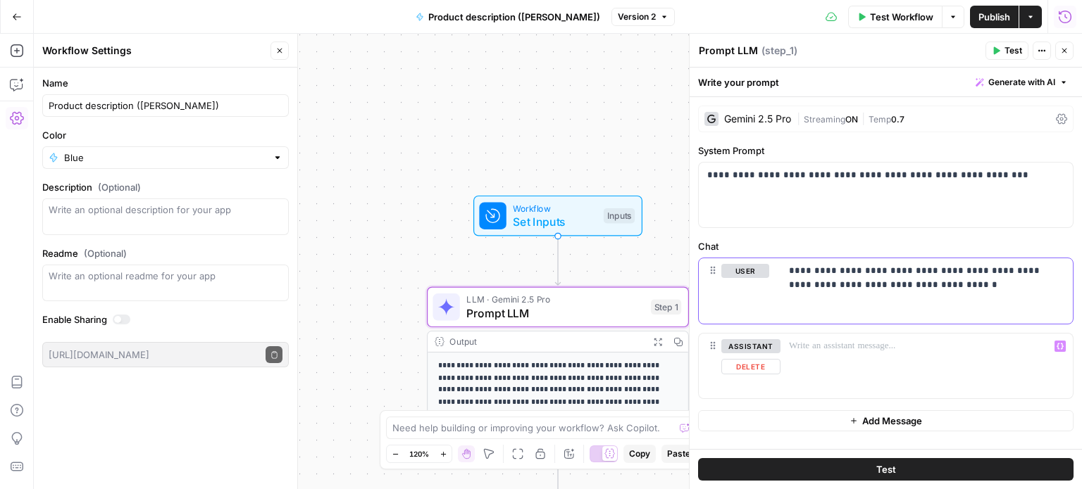
click at [944, 301] on div "**********" at bounding box center [926, 290] width 292 height 65
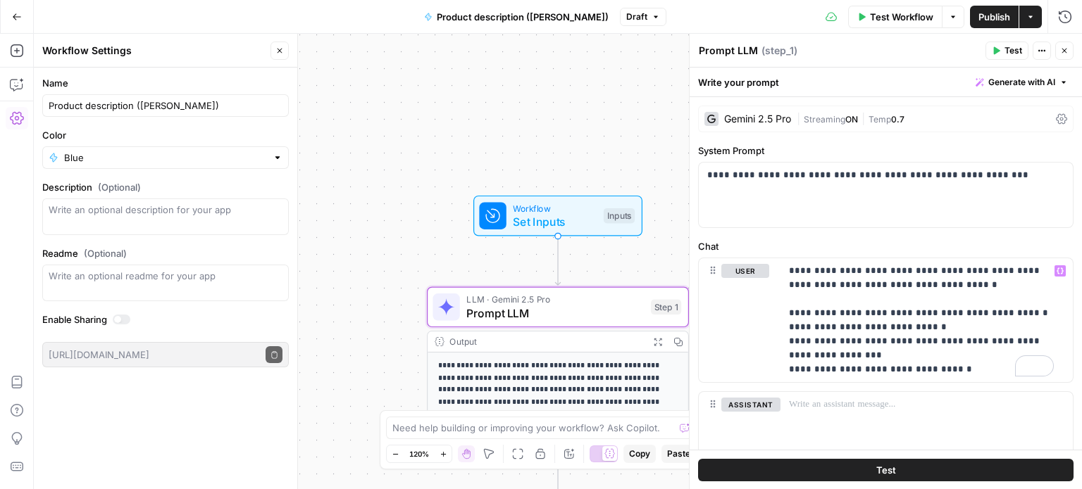
click at [1006, 46] on span "Test" at bounding box center [1013, 50] width 18 height 13
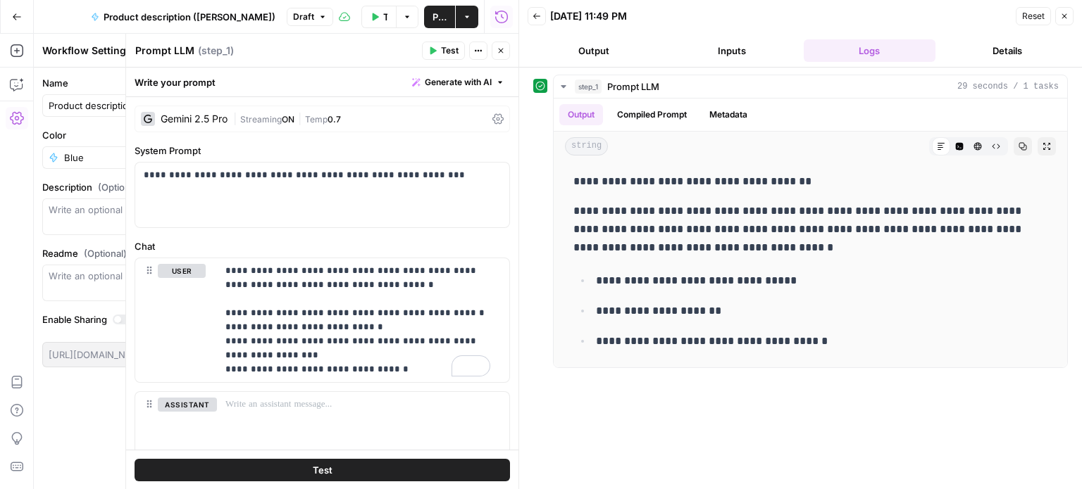
click at [439, 53] on button "Test" at bounding box center [443, 51] width 43 height 18
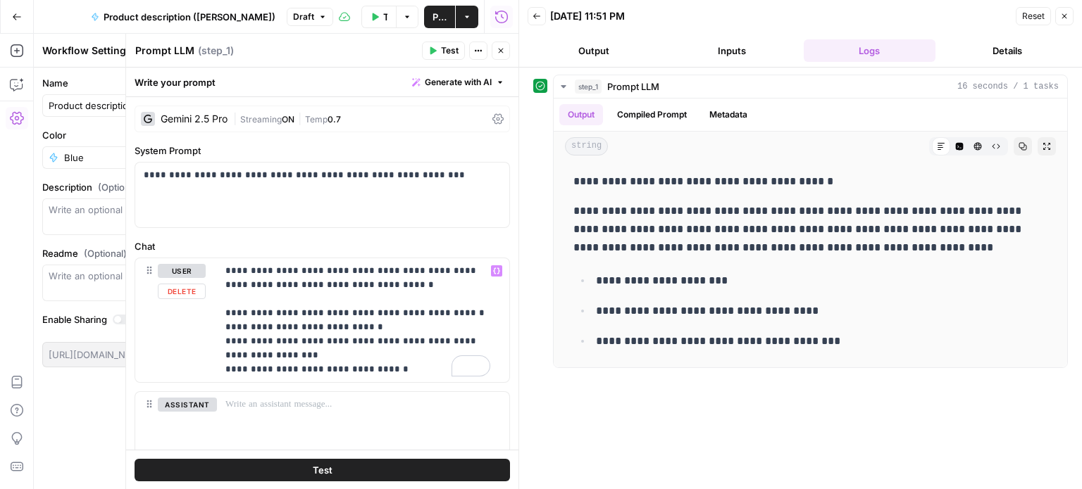
scroll to position [48, 0]
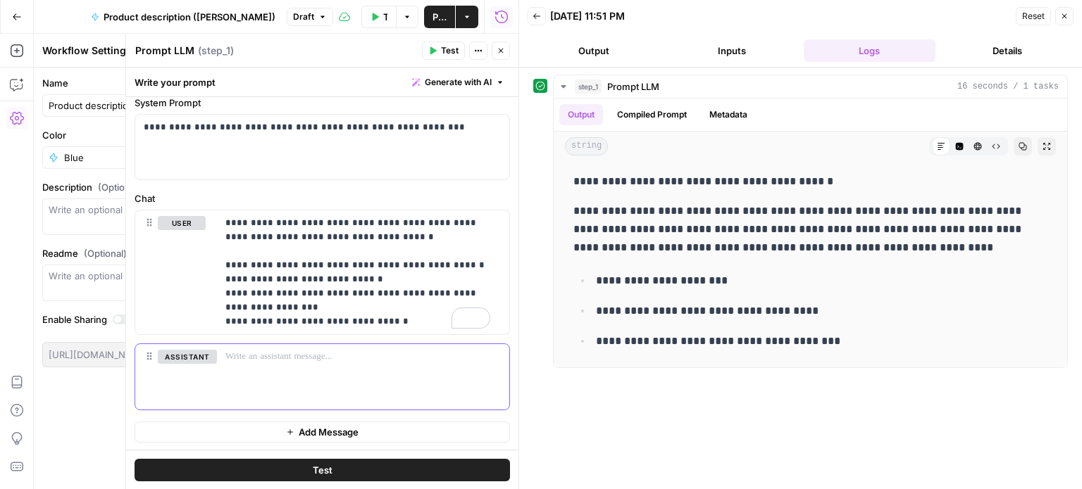
click at [308, 360] on p at bounding box center [362, 357] width 275 height 14
click at [937, 142] on icon at bounding box center [941, 146] width 8 height 8
click at [961, 144] on icon "button" at bounding box center [960, 147] width 8 height 8
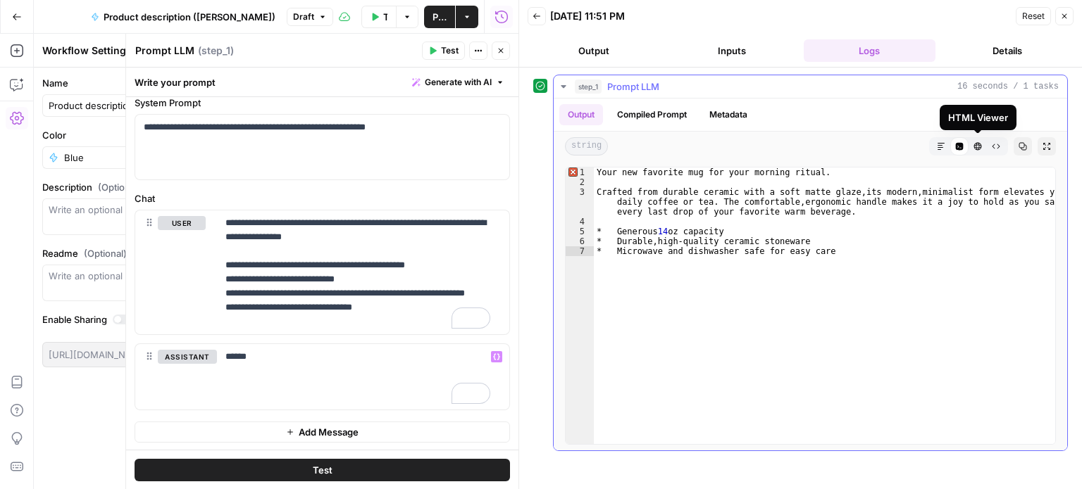
click at [978, 146] on icon "button" at bounding box center [977, 146] width 8 height 8
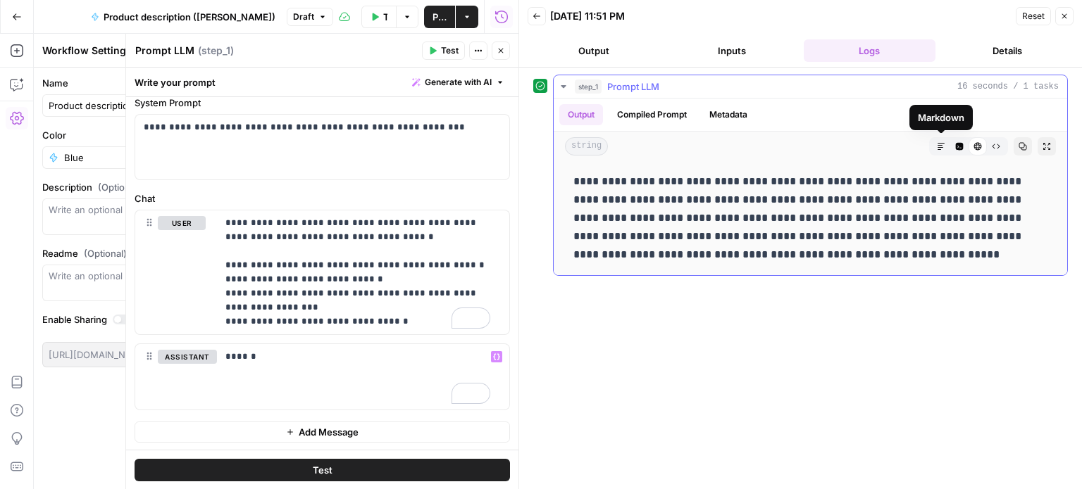
click at [955, 146] on icon "button" at bounding box center [959, 146] width 8 height 8
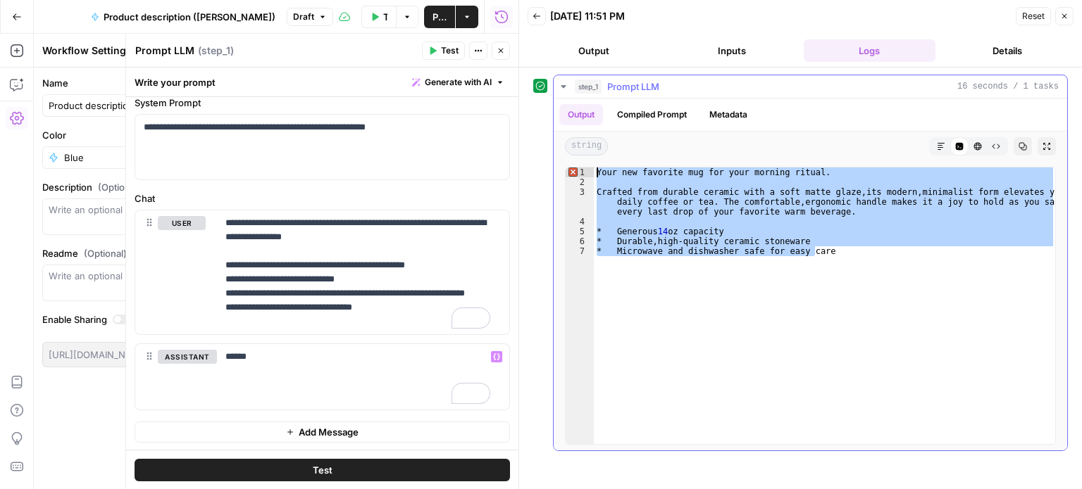
drag, startPoint x: 856, startPoint y: 267, endPoint x: 575, endPoint y: 163, distance: 300.1
click at [575, 163] on div "**********" at bounding box center [810, 305] width 513 height 289
type textarea "**********"
click at [311, 346] on div "******" at bounding box center [363, 376] width 292 height 65
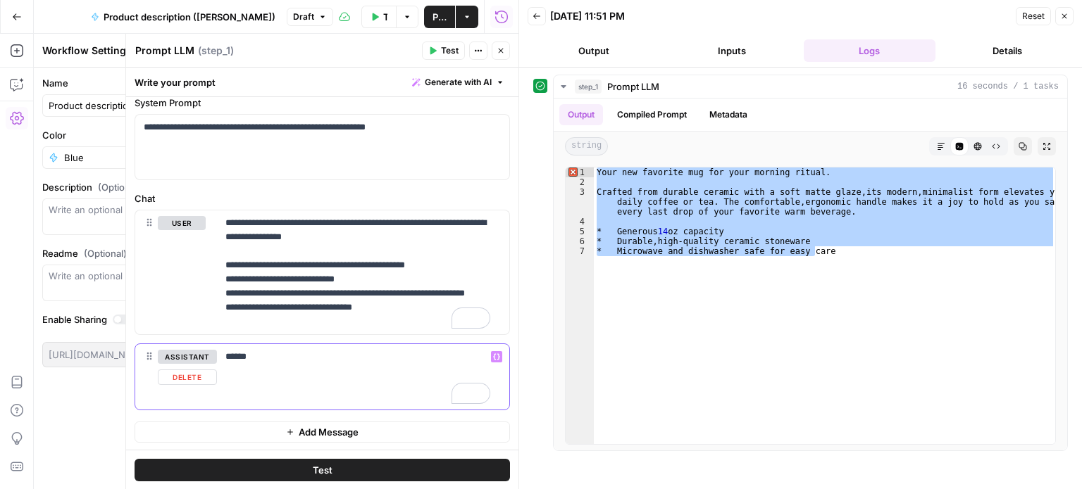
click at [311, 346] on div "******" at bounding box center [363, 376] width 292 height 65
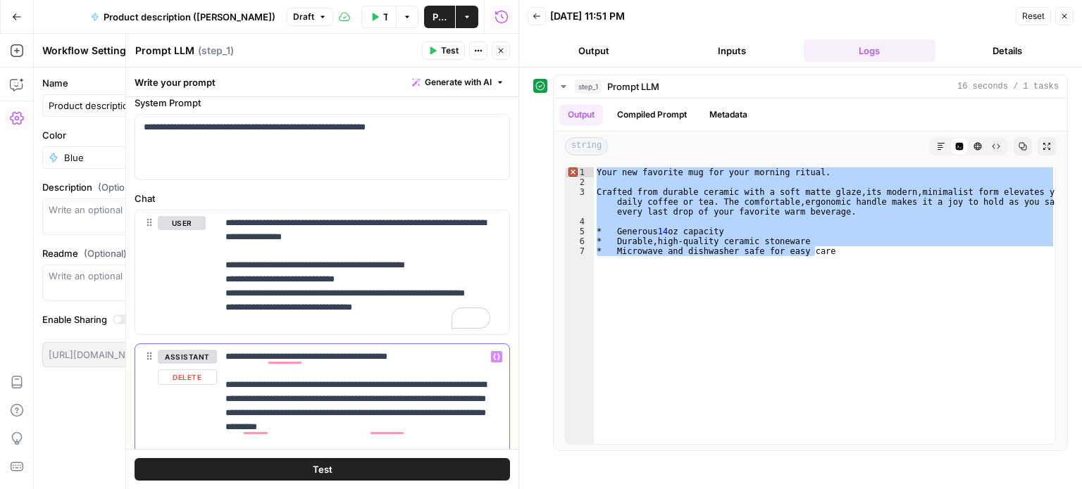
scroll to position [135, 0]
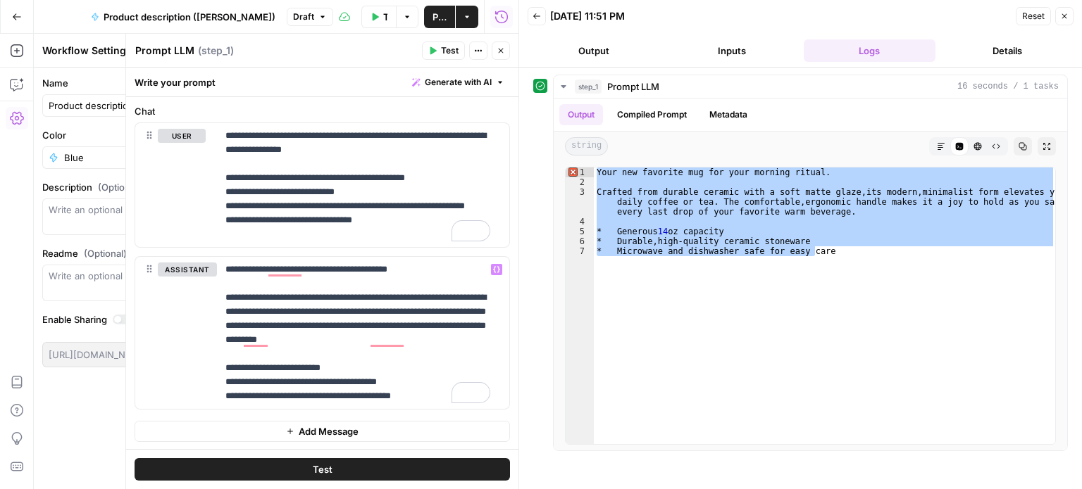
drag, startPoint x: 292, startPoint y: 422, endPoint x: 283, endPoint y: 423, distance: 8.5
click at [283, 423] on button "Add Message" at bounding box center [322, 431] width 375 height 21
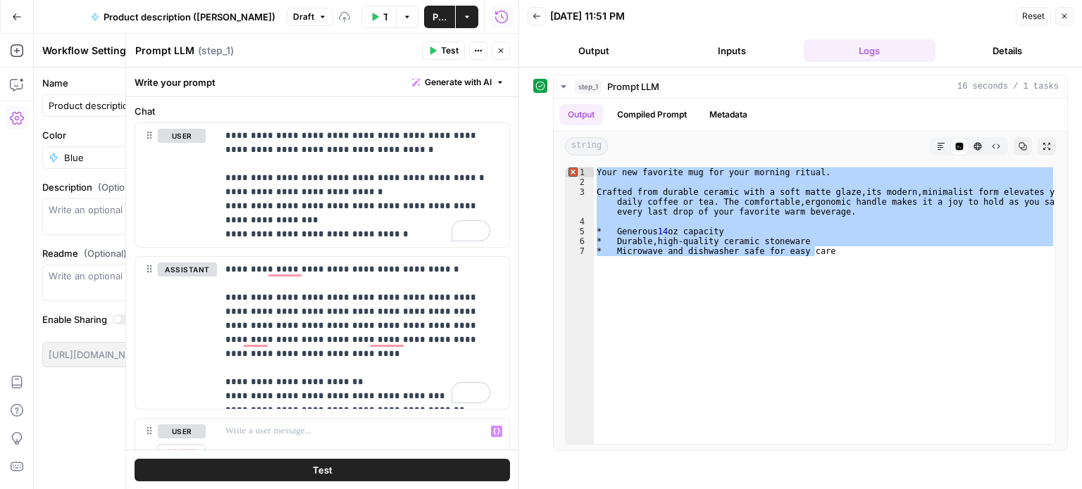
scroll to position [210, 0]
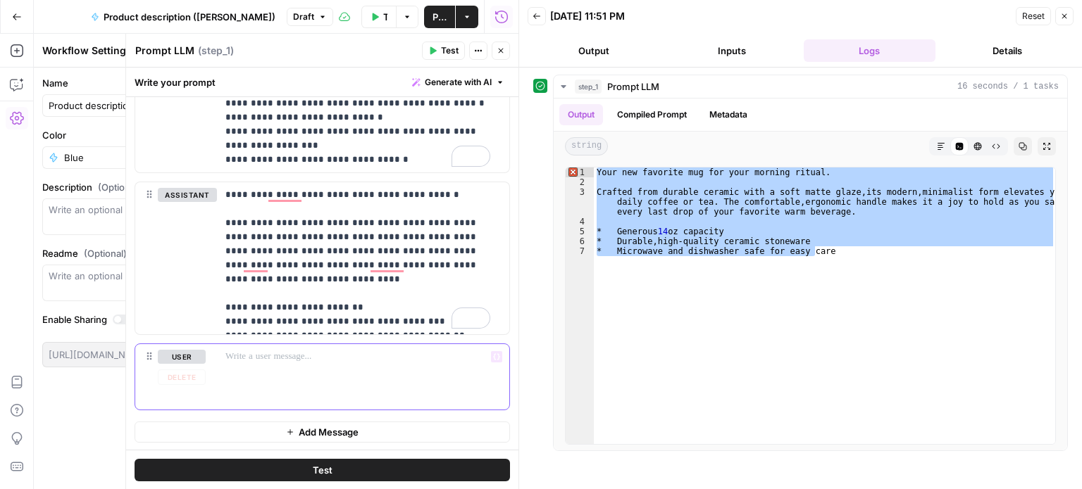
click at [287, 387] on div at bounding box center [363, 376] width 292 height 65
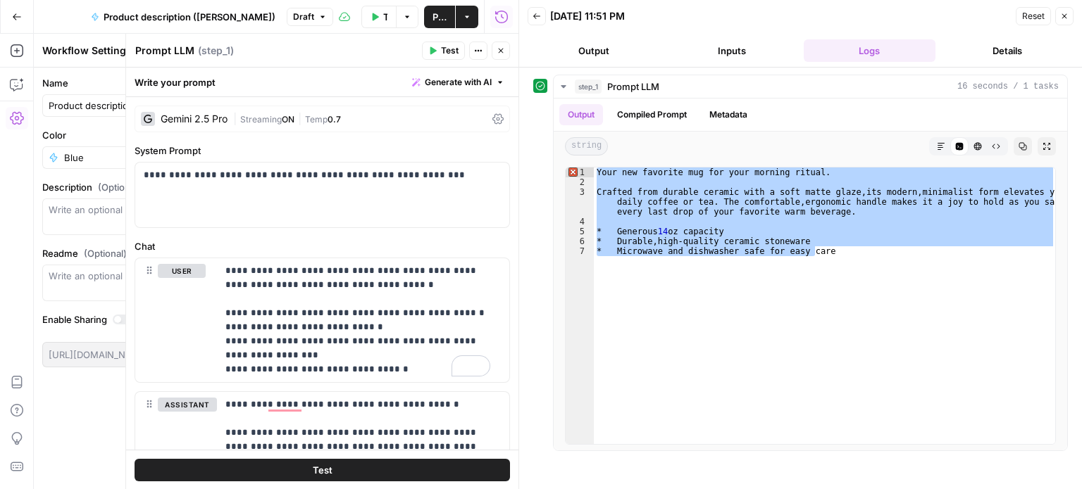
scroll to position [210, 0]
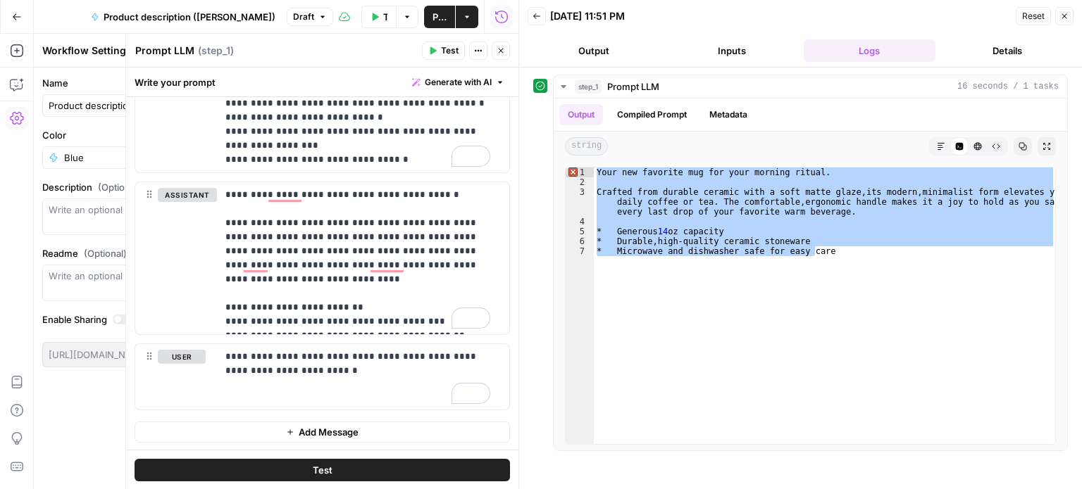
click at [434, 473] on button "Test" at bounding box center [322, 469] width 375 height 23
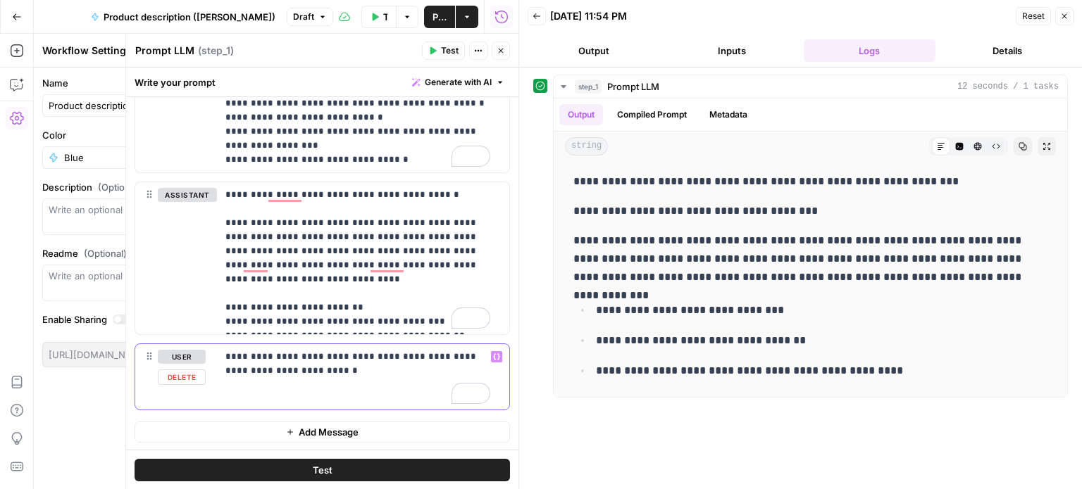
click at [369, 379] on div "**********" at bounding box center [363, 376] width 292 height 65
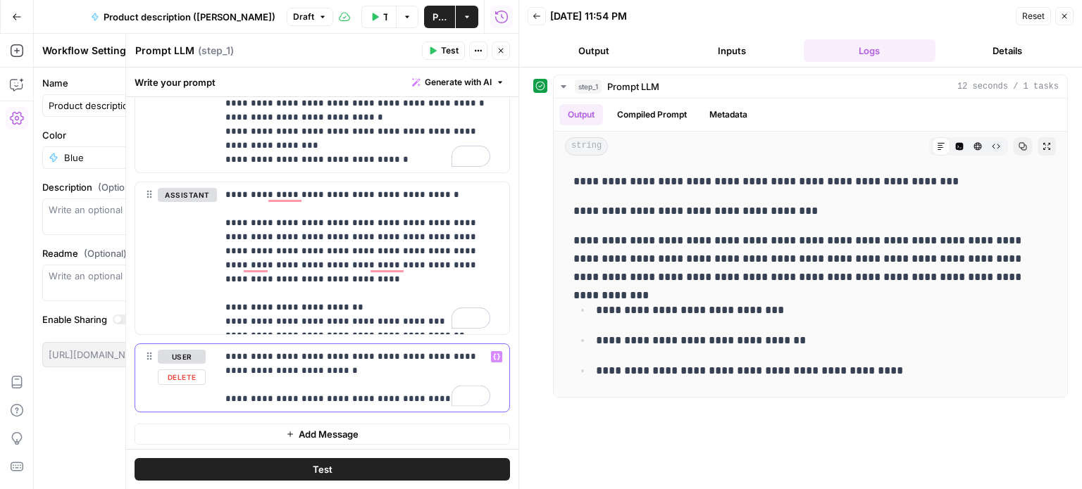
click at [448, 395] on p "**********" at bounding box center [357, 378] width 265 height 56
click at [428, 473] on button "Test" at bounding box center [322, 469] width 375 height 23
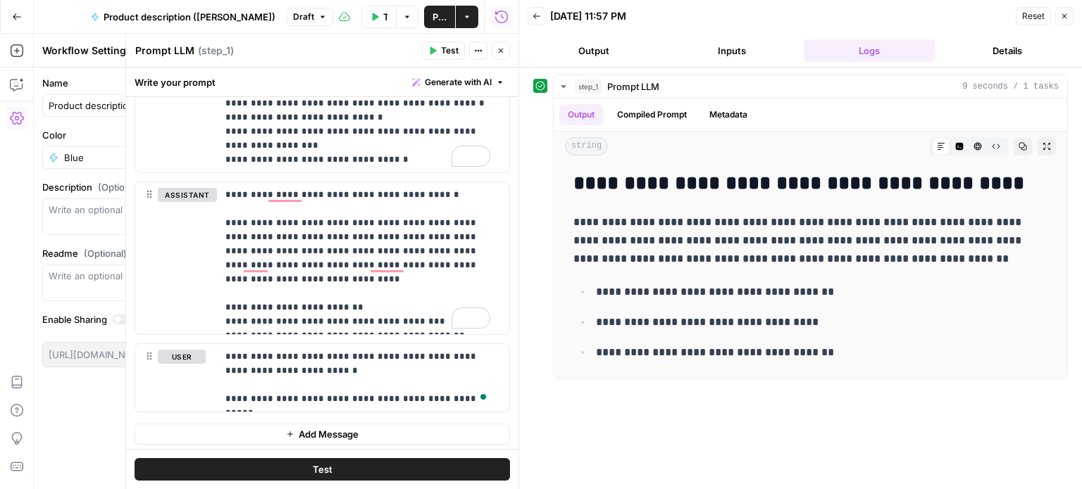
click at [501, 46] on icon "button" at bounding box center [501, 50] width 8 height 8
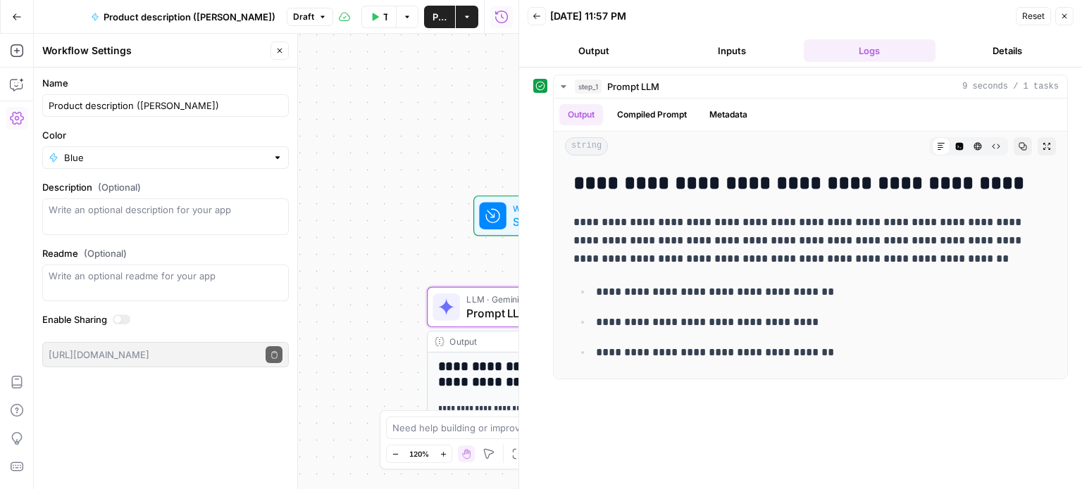
click at [1065, 15] on icon "button" at bounding box center [1064, 16] width 5 height 5
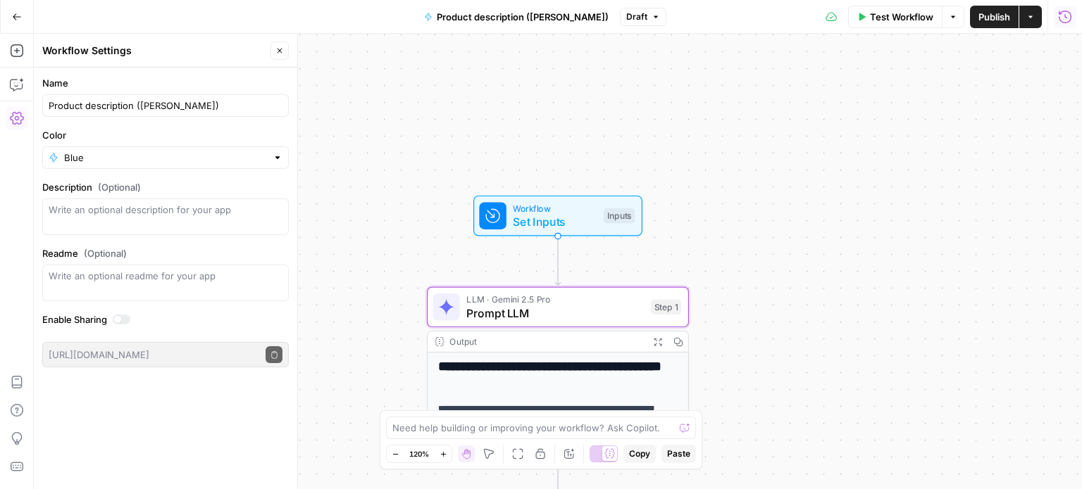
click at [992, 12] on span "Publish" at bounding box center [994, 17] width 32 height 14
click at [28, 11] on button "Go Back" at bounding box center [16, 16] width 25 height 25
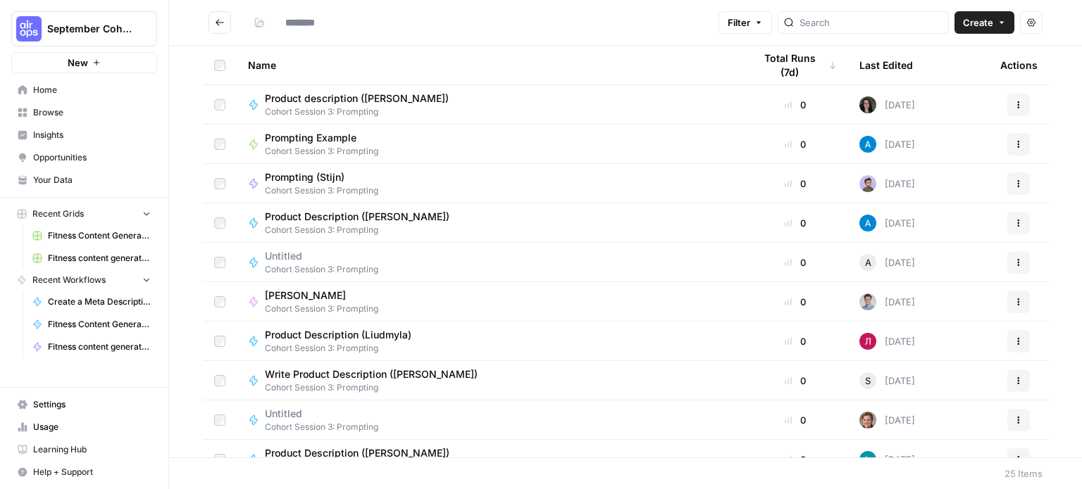
type input "**********"
click at [218, 27] on button "Go back" at bounding box center [219, 22] width 23 height 23
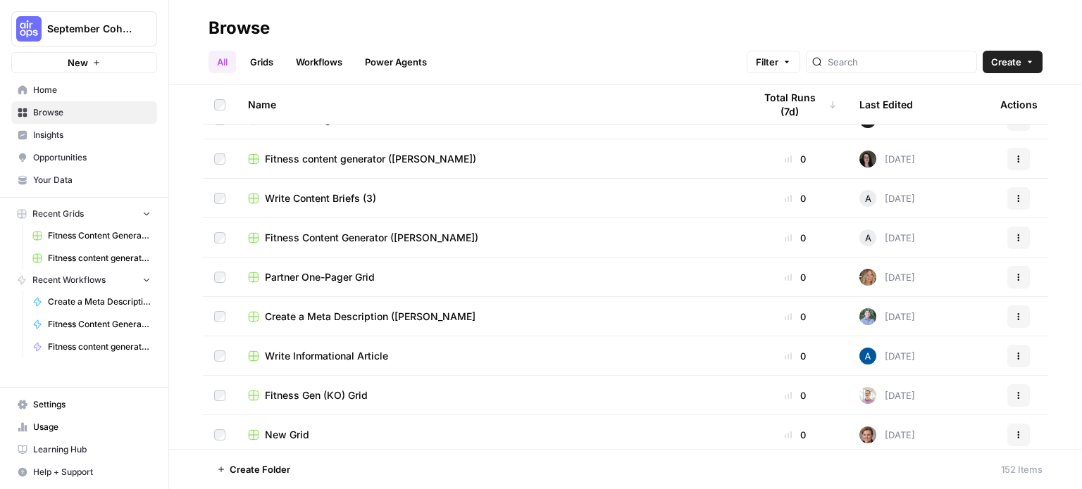
scroll to position [2388, 0]
